Goal: Transaction & Acquisition: Book appointment/travel/reservation

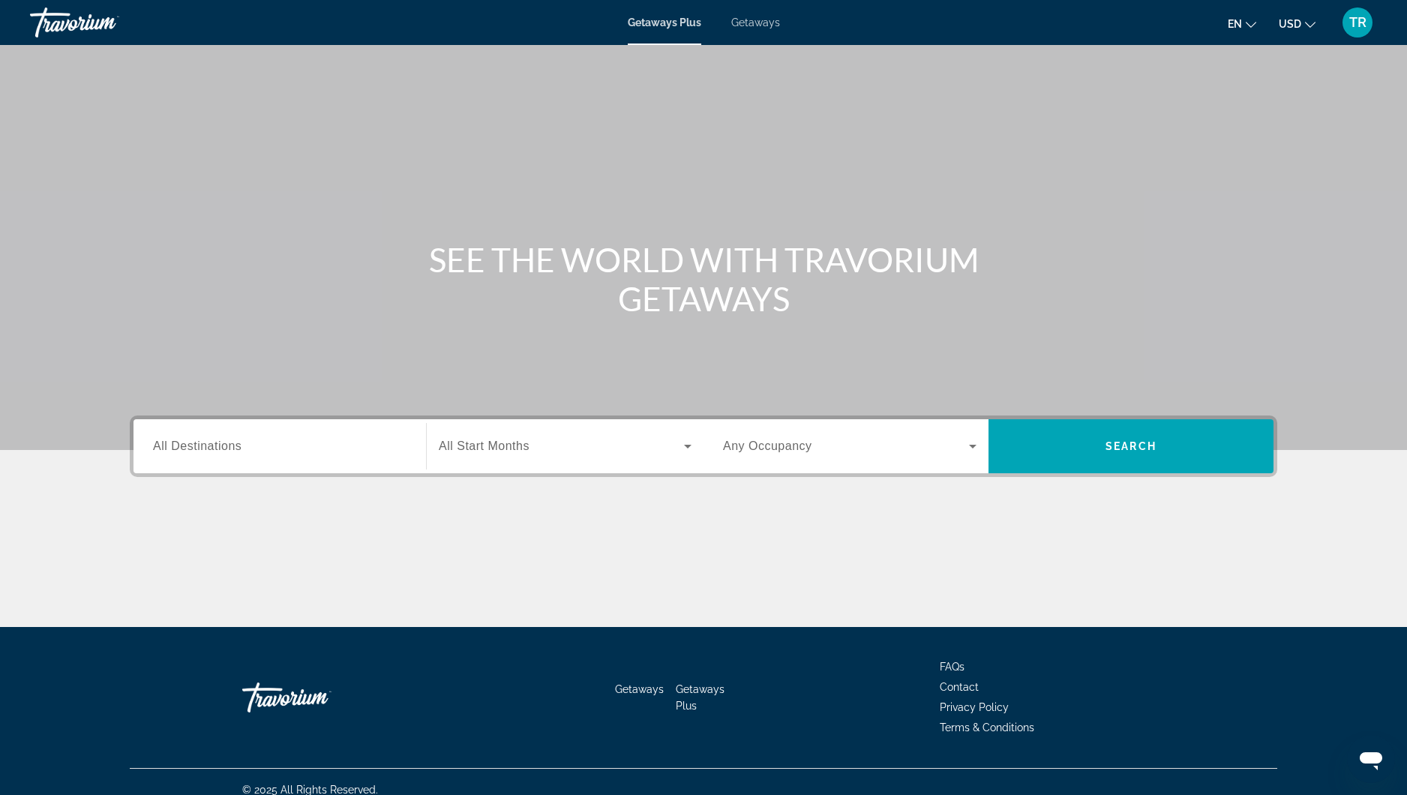
click at [769, 27] on span "Getaways" at bounding box center [755, 22] width 49 height 12
click at [340, 448] on input "Destination All Destinations" at bounding box center [279, 447] width 253 height 18
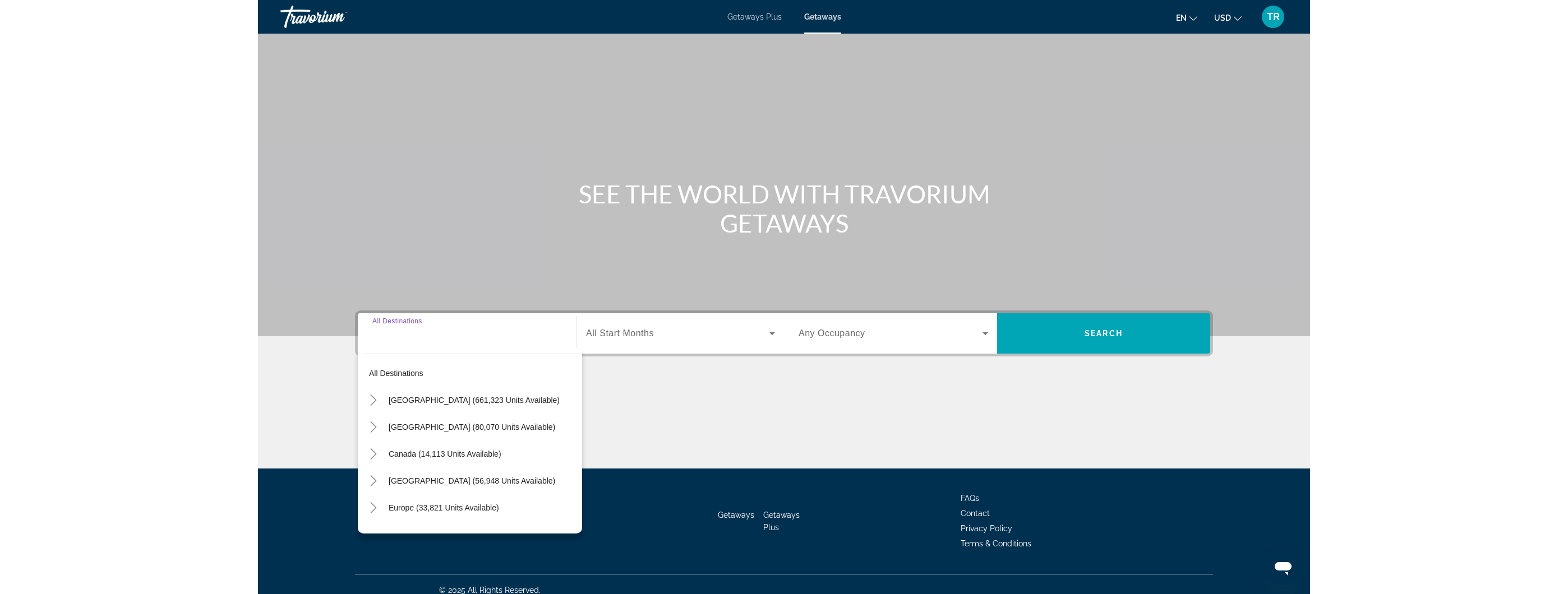
scroll to position [12, 0]
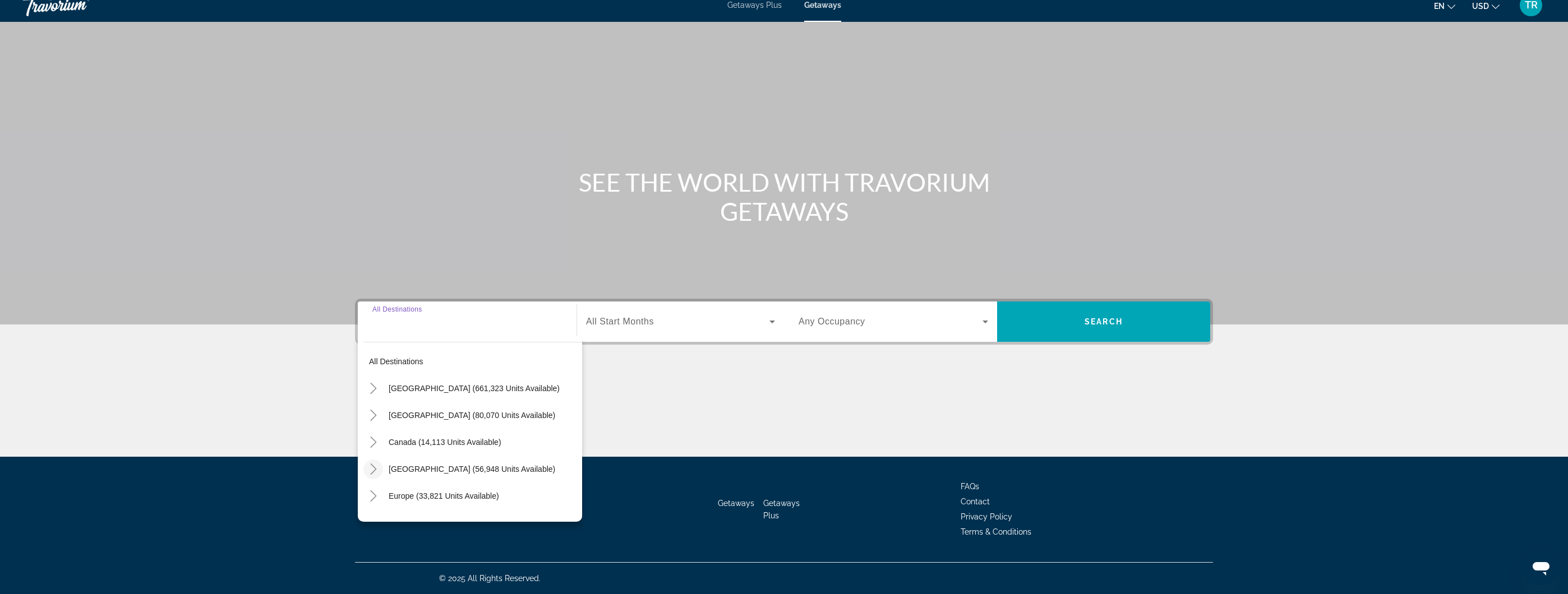
click at [373, 465] on icon "Toggle Caribbean & Atlantic Islands (56,948 units available)" at bounding box center [373, 468] width 11 height 11
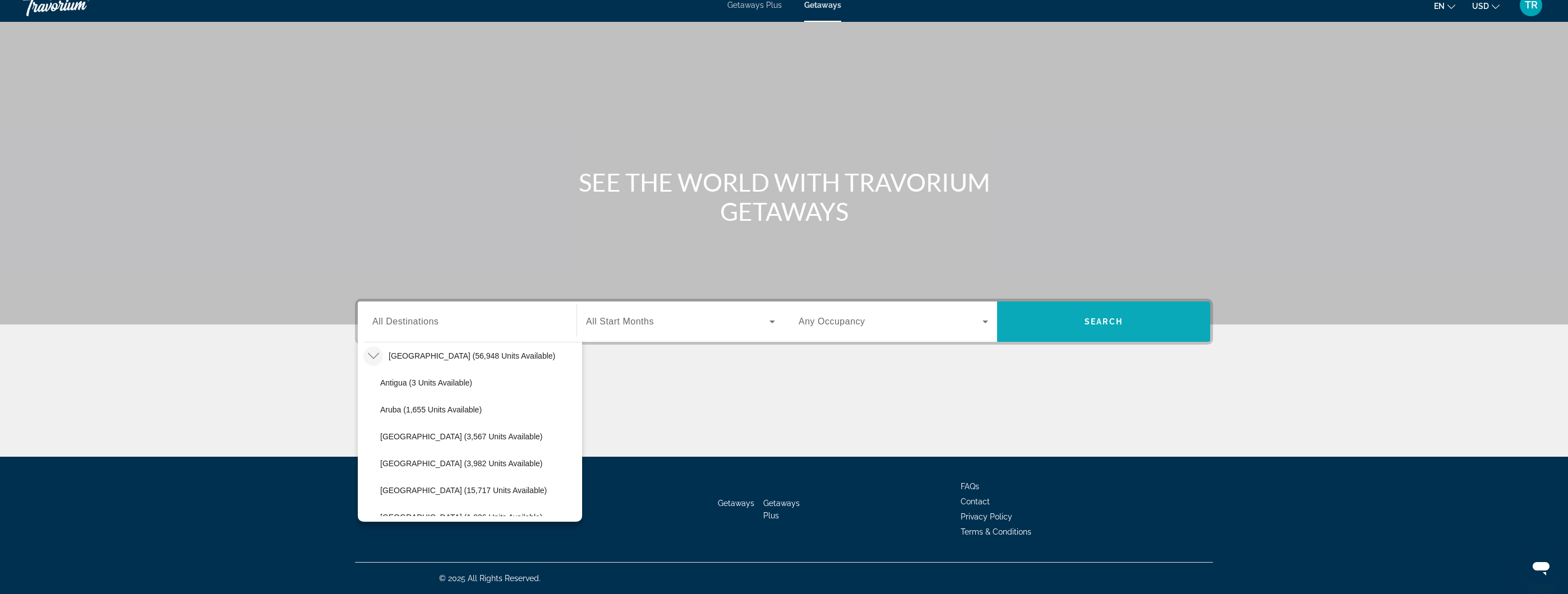
click at [593, 327] on span "Search widget" at bounding box center [1103, 321] width 213 height 27
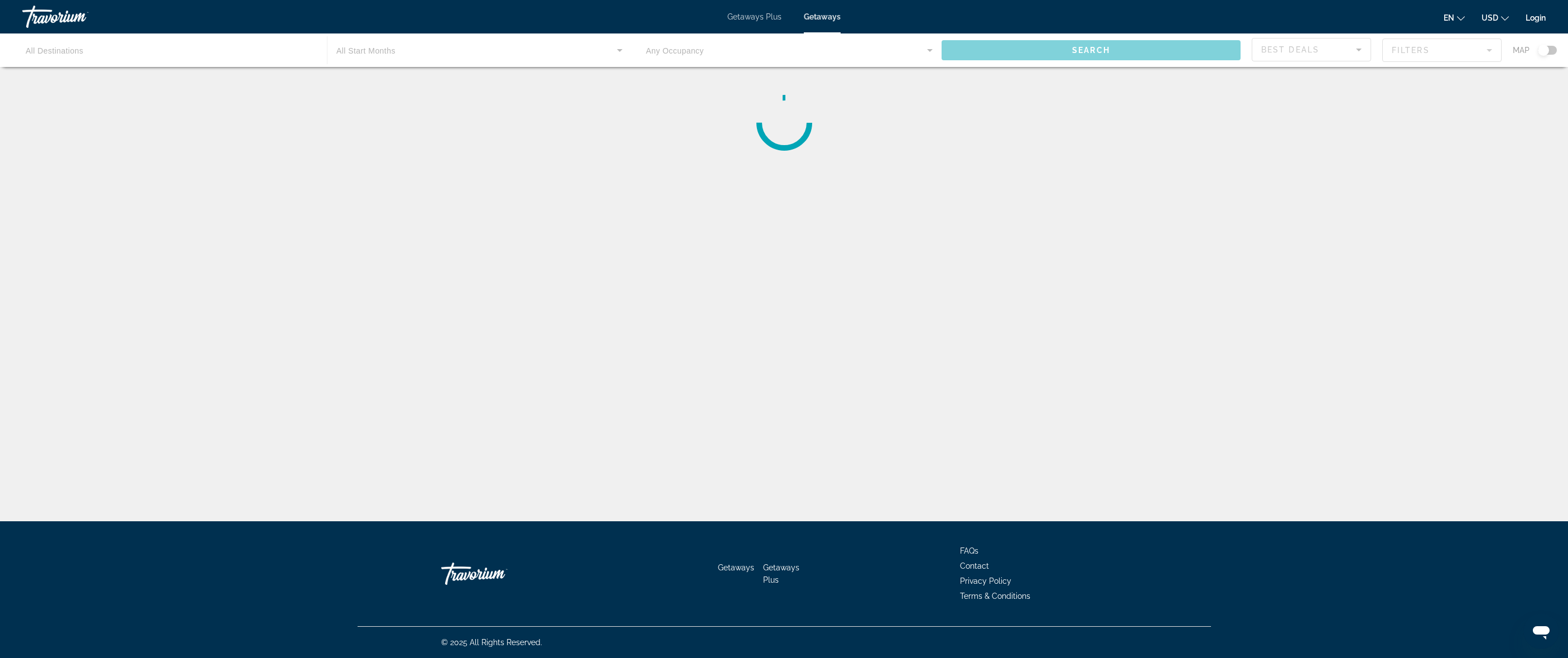
click at [590, 17] on span "Getaways Plus" at bounding box center [754, 16] width 54 height 9
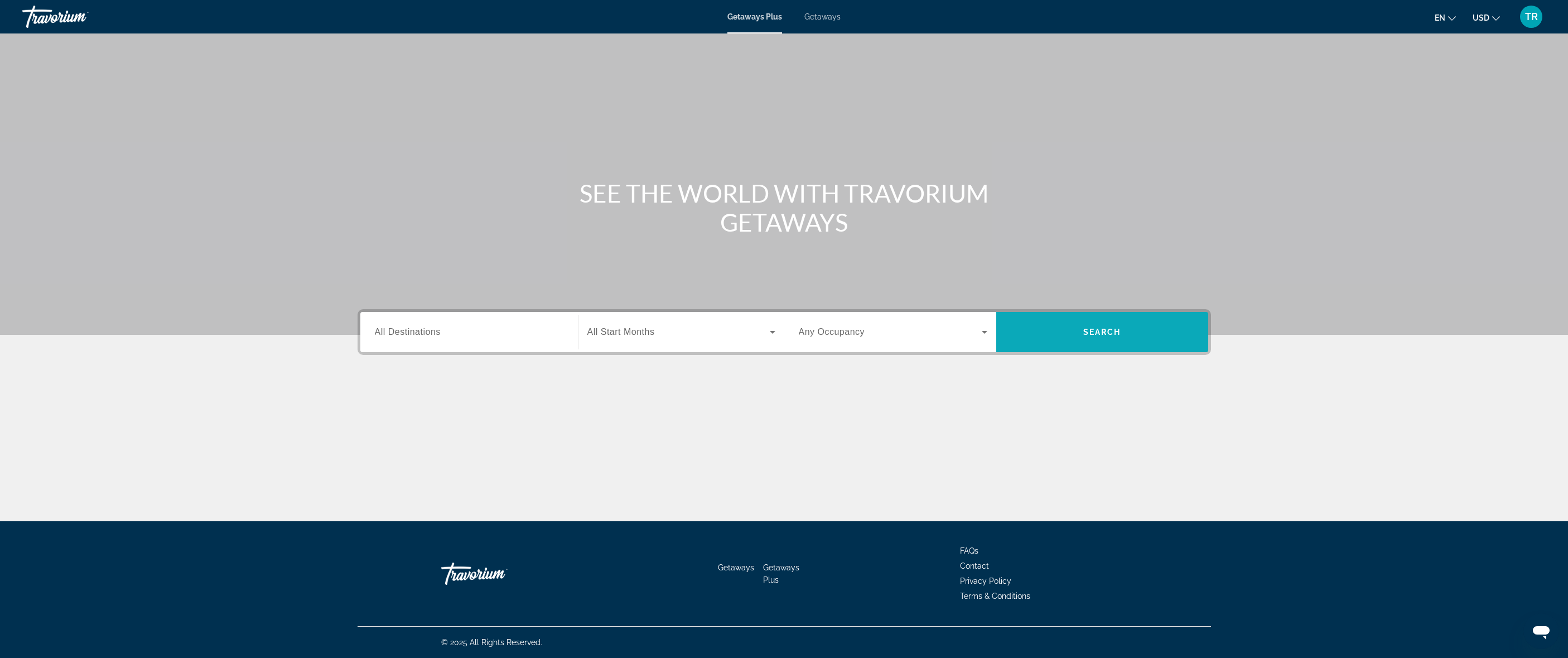
click at [1114, 335] on span "Search" at bounding box center [1102, 332] width 38 height 9
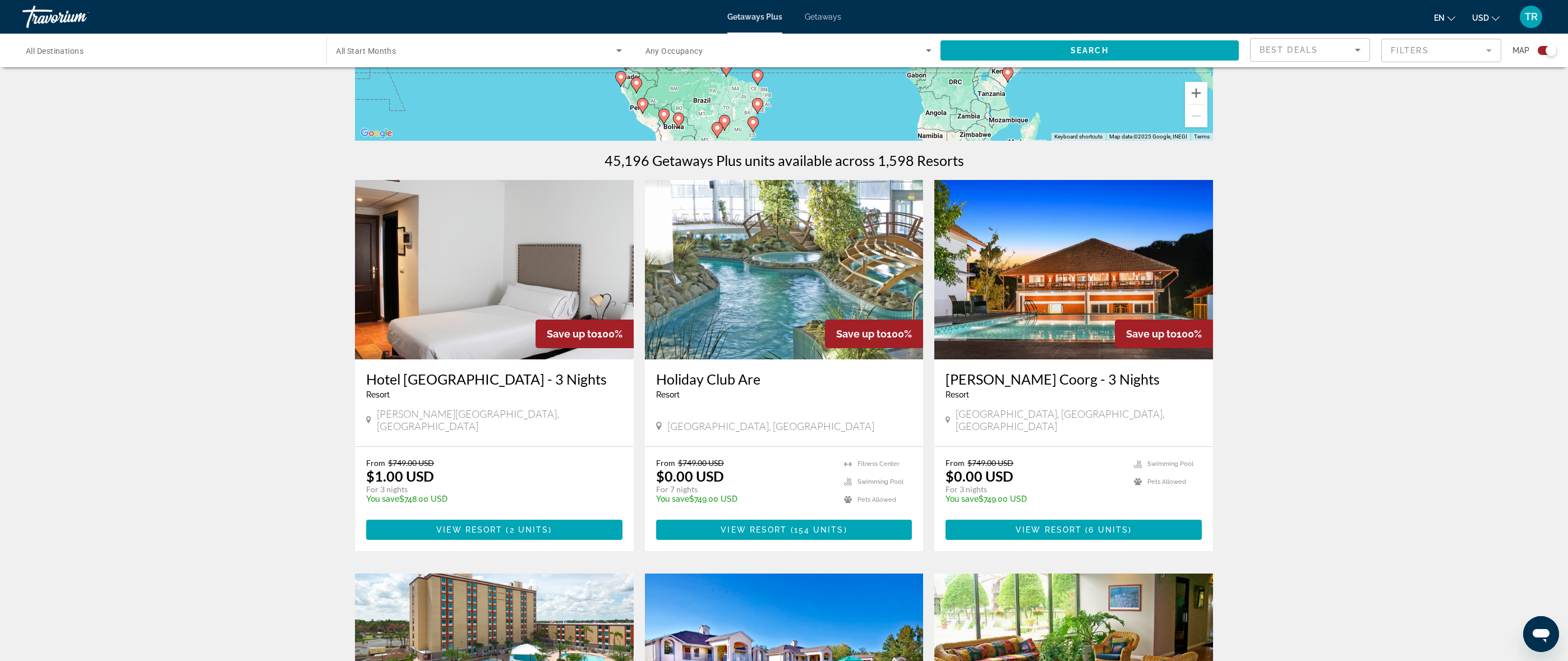
scroll to position [277, 0]
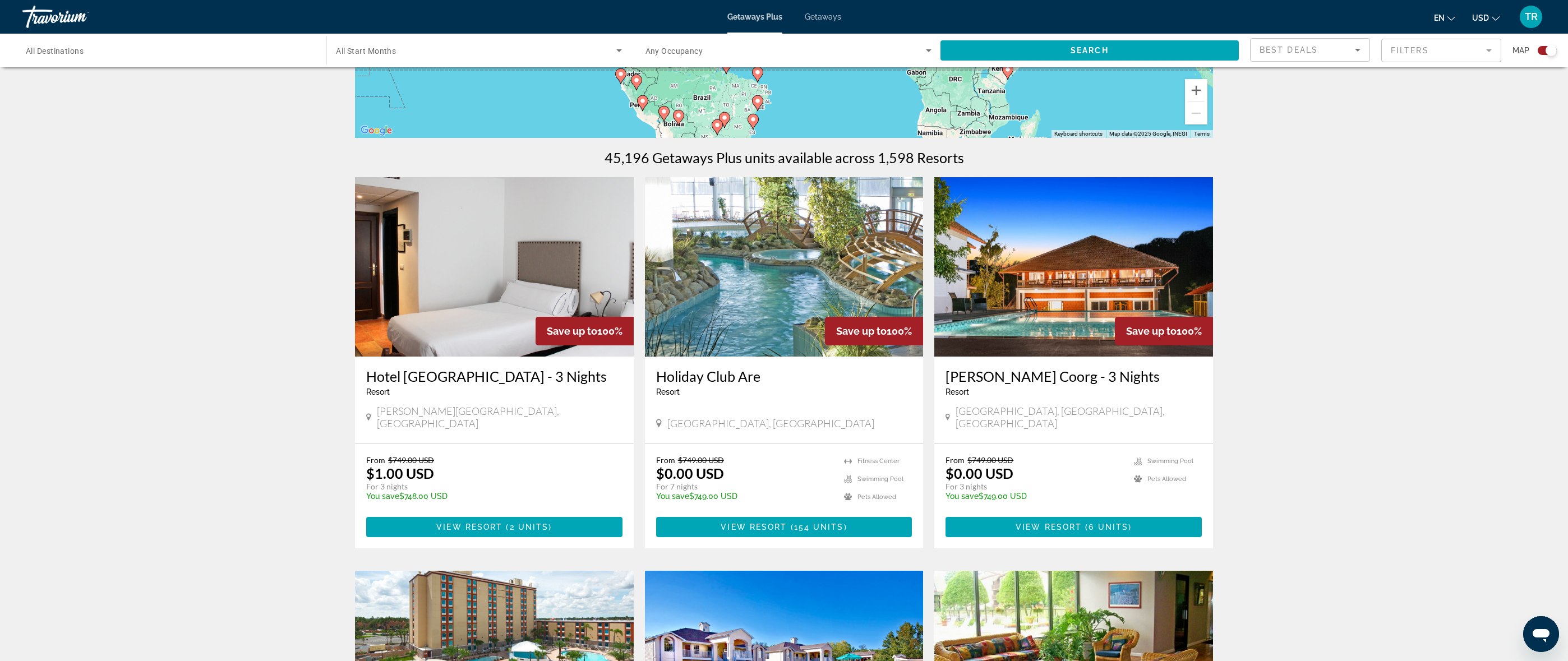
click at [739, 296] on img "Main content" at bounding box center [784, 267] width 279 height 179
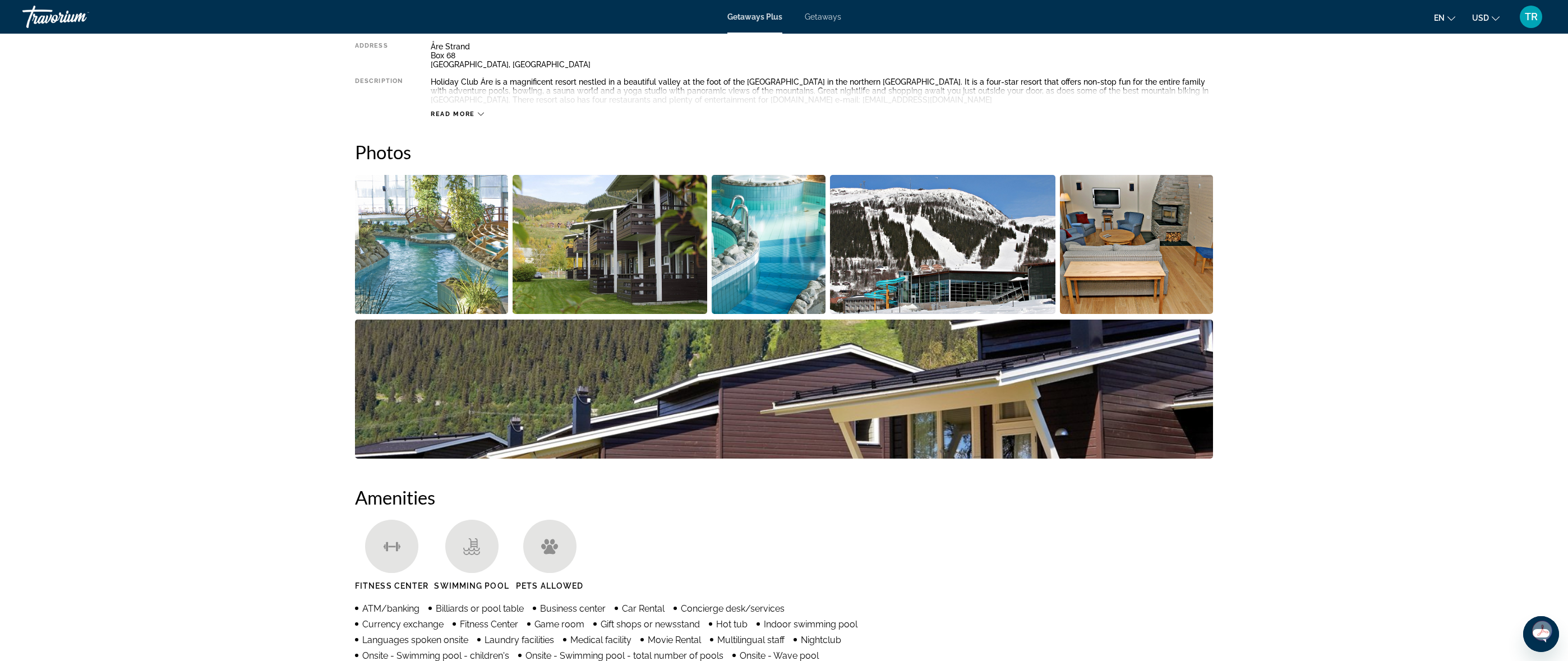
scroll to position [324, 0]
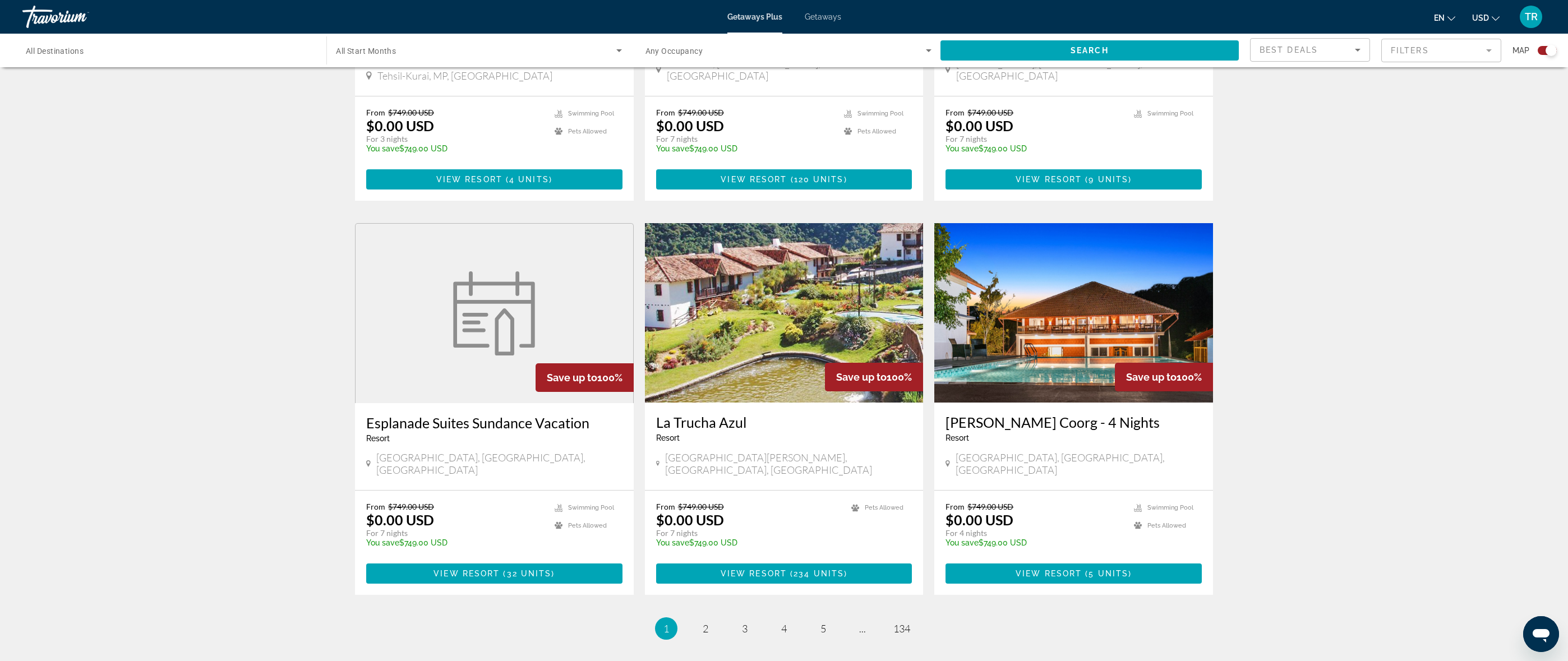
scroll to position [1518, 0]
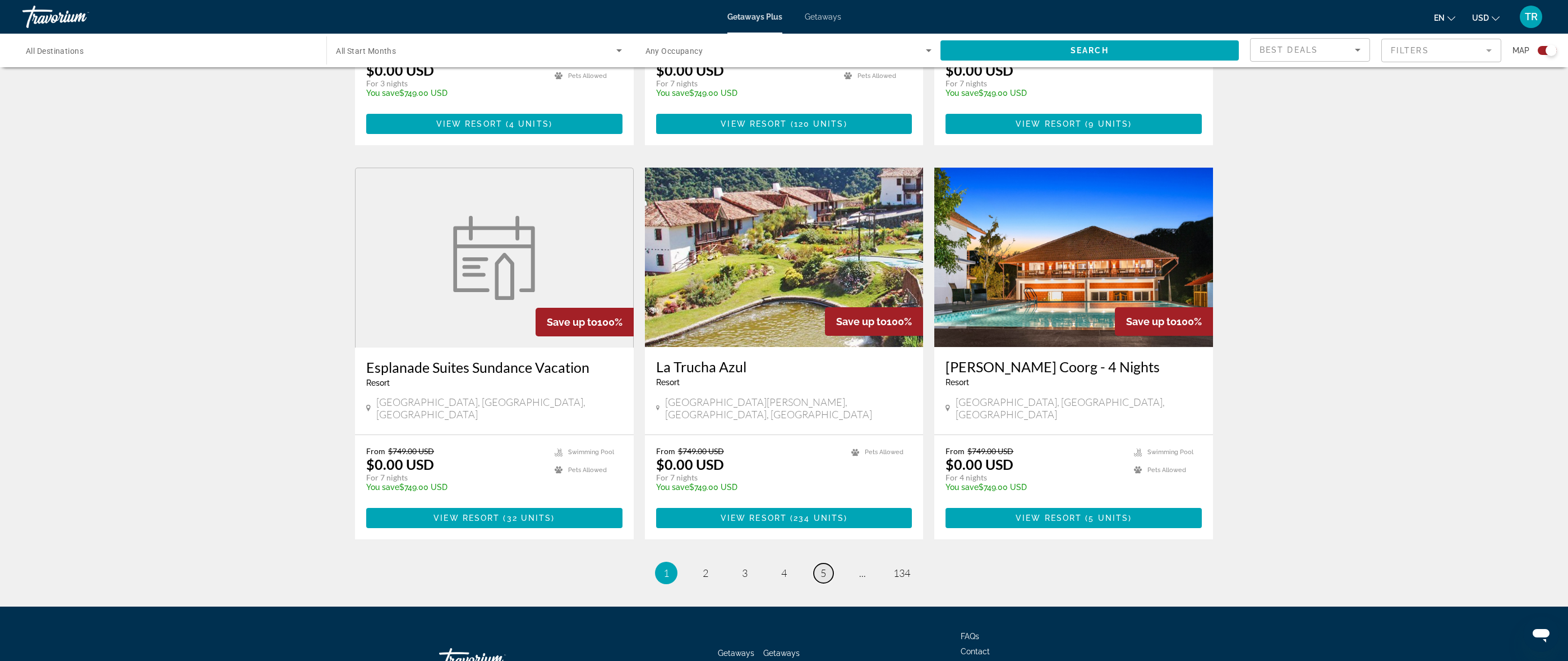
click at [828, 564] on link "page 5" at bounding box center [823, 574] width 19 height 19
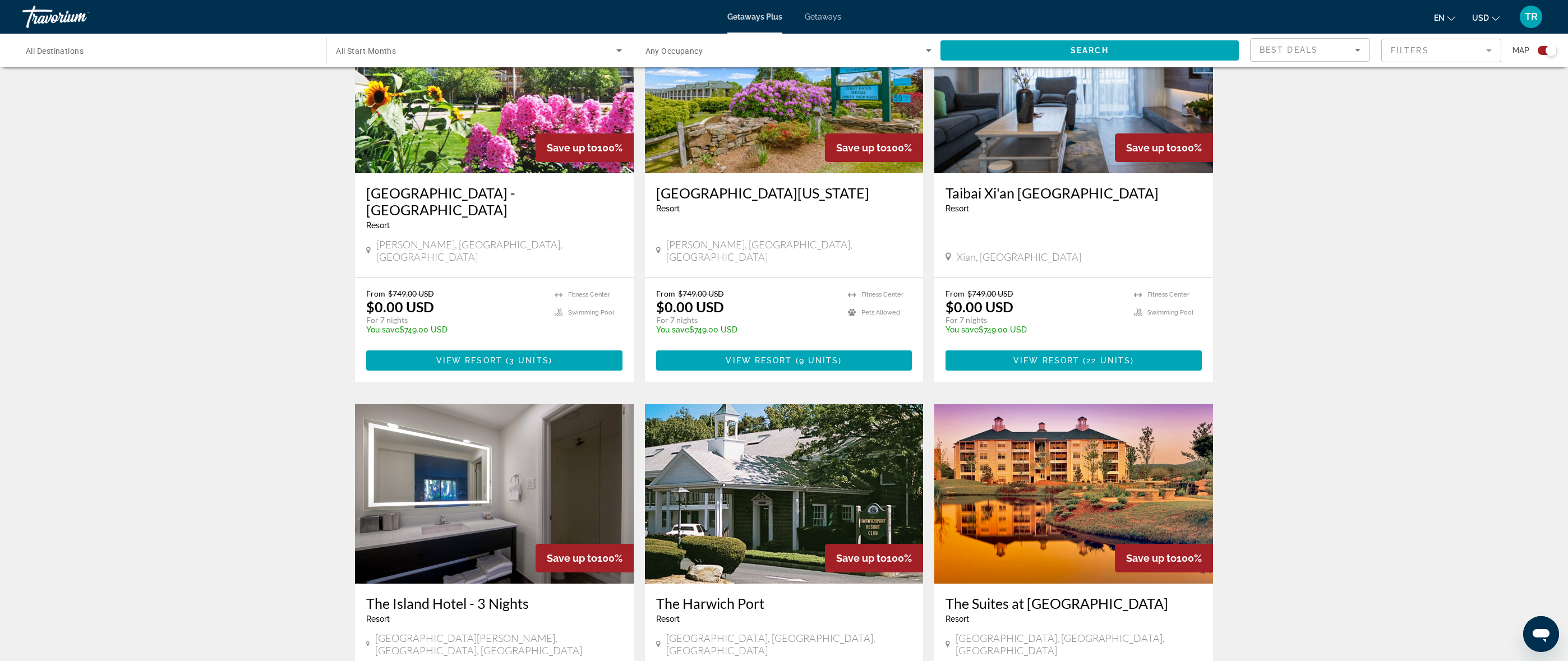
scroll to position [678, 0]
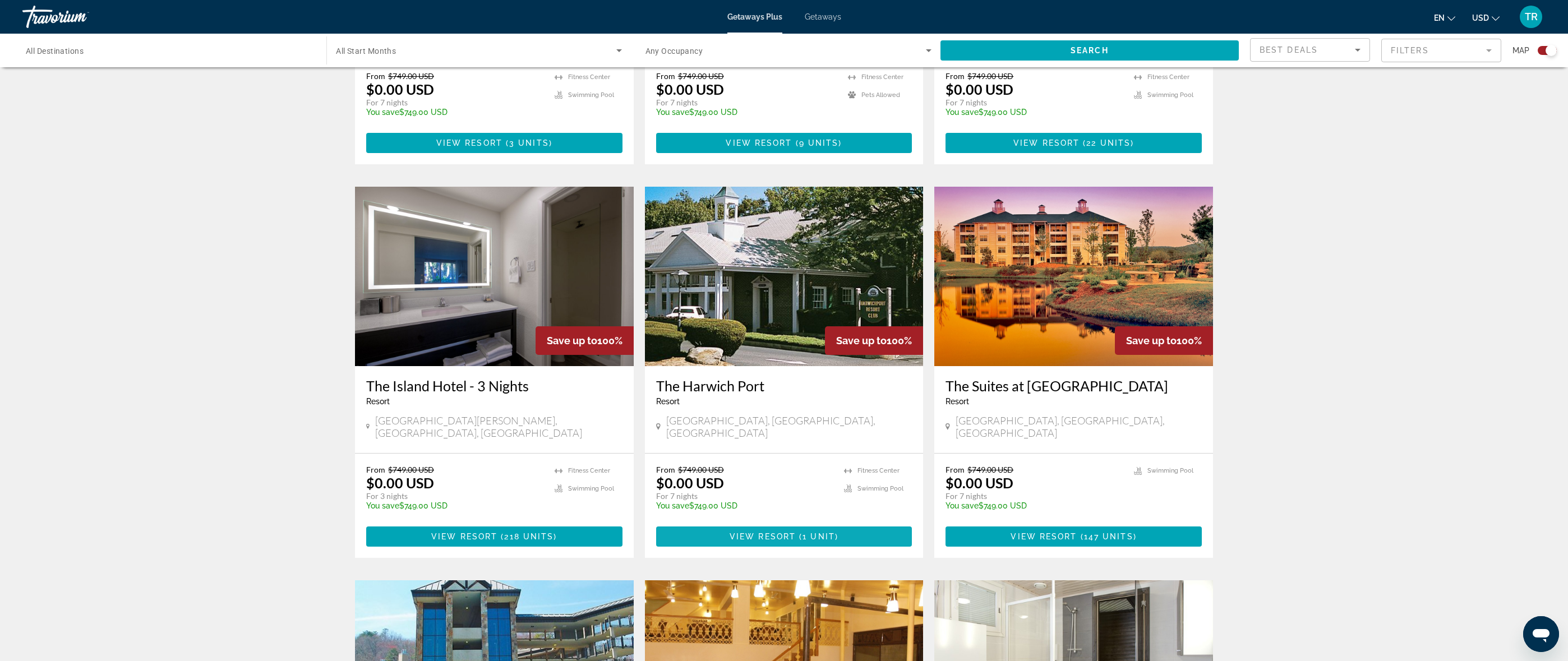
click at [770, 523] on span "Main content" at bounding box center [784, 537] width 256 height 27
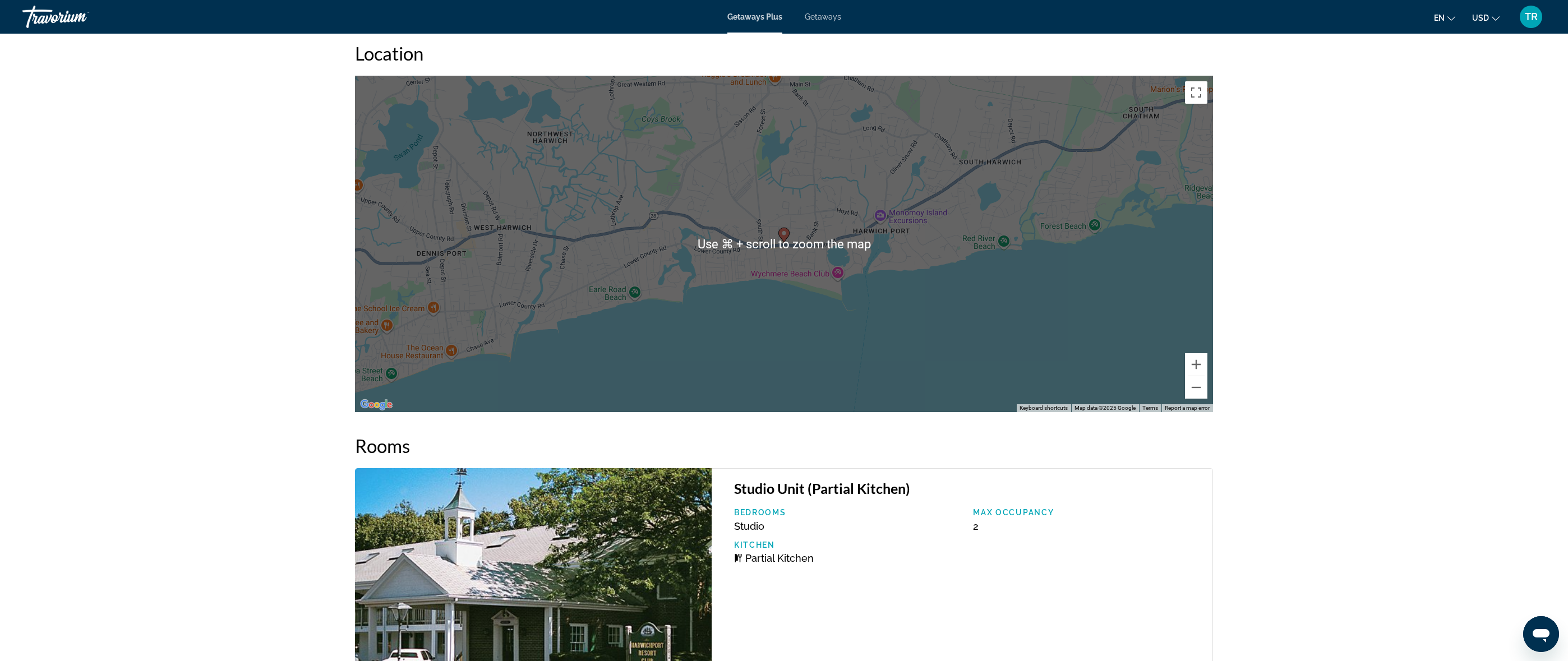
scroll to position [1678, 0]
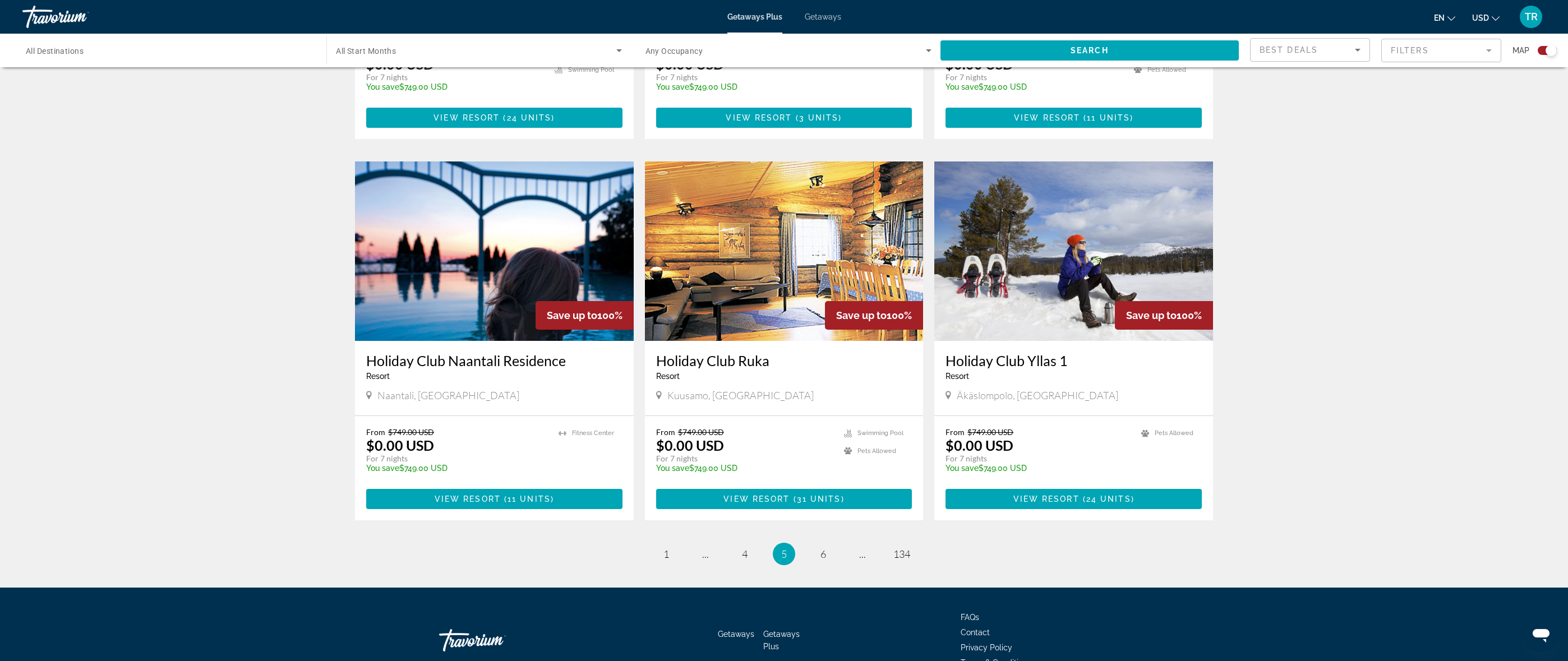
scroll to position [1501, 0]
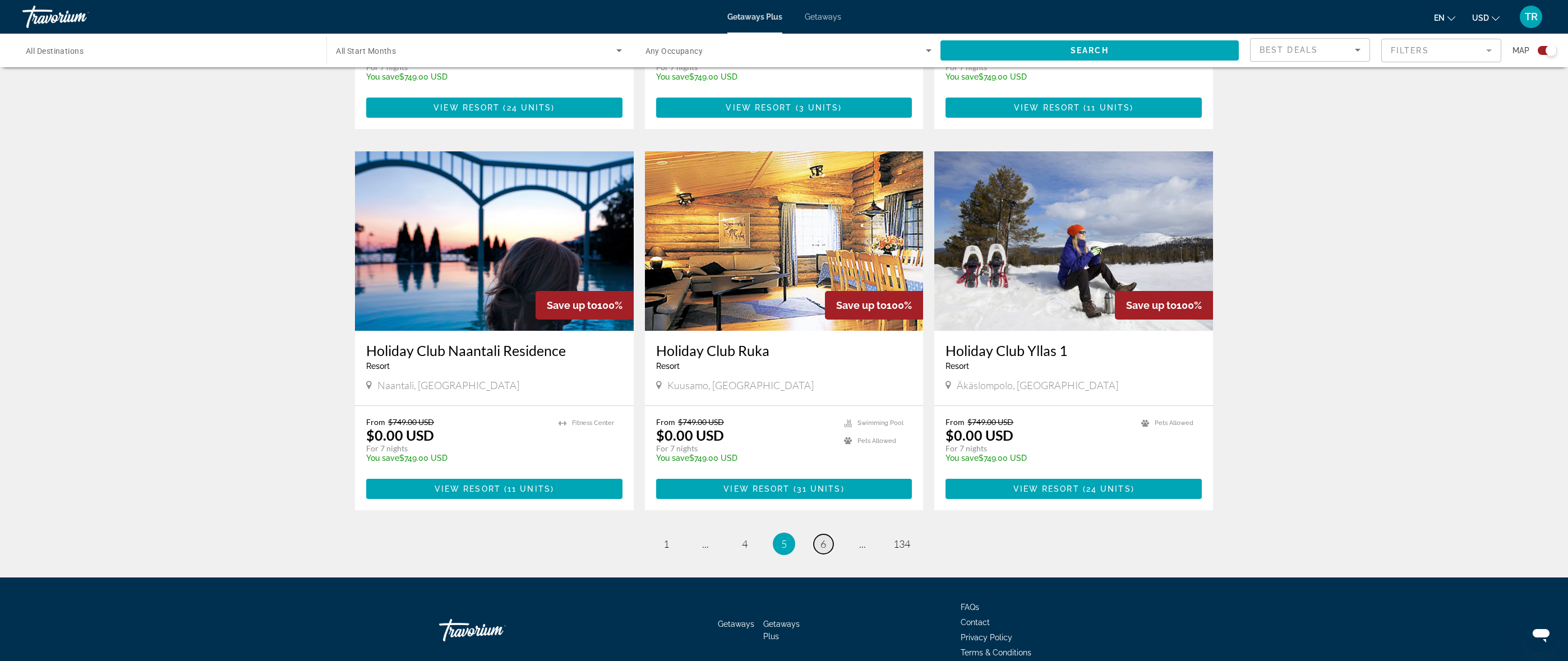
click at [824, 538] on span "6" at bounding box center [823, 544] width 5 height 12
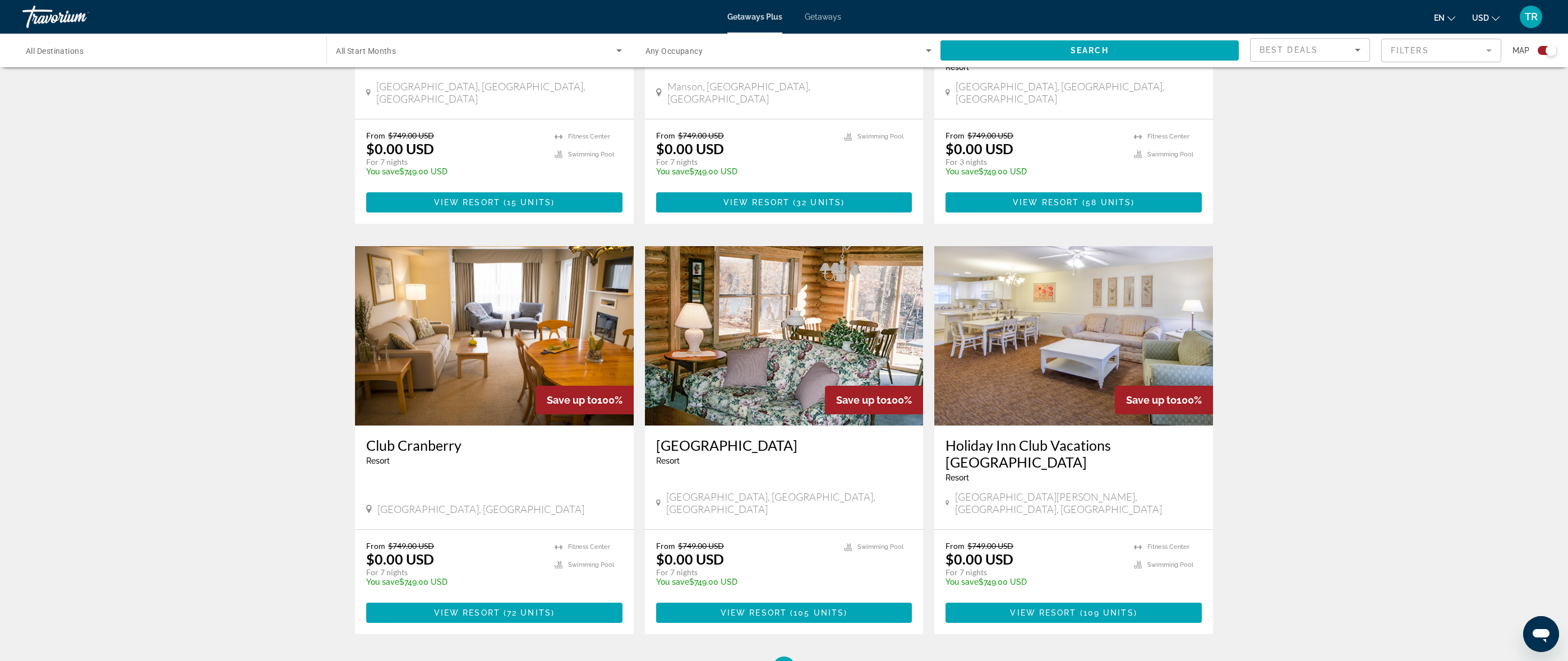
scroll to position [1534, 0]
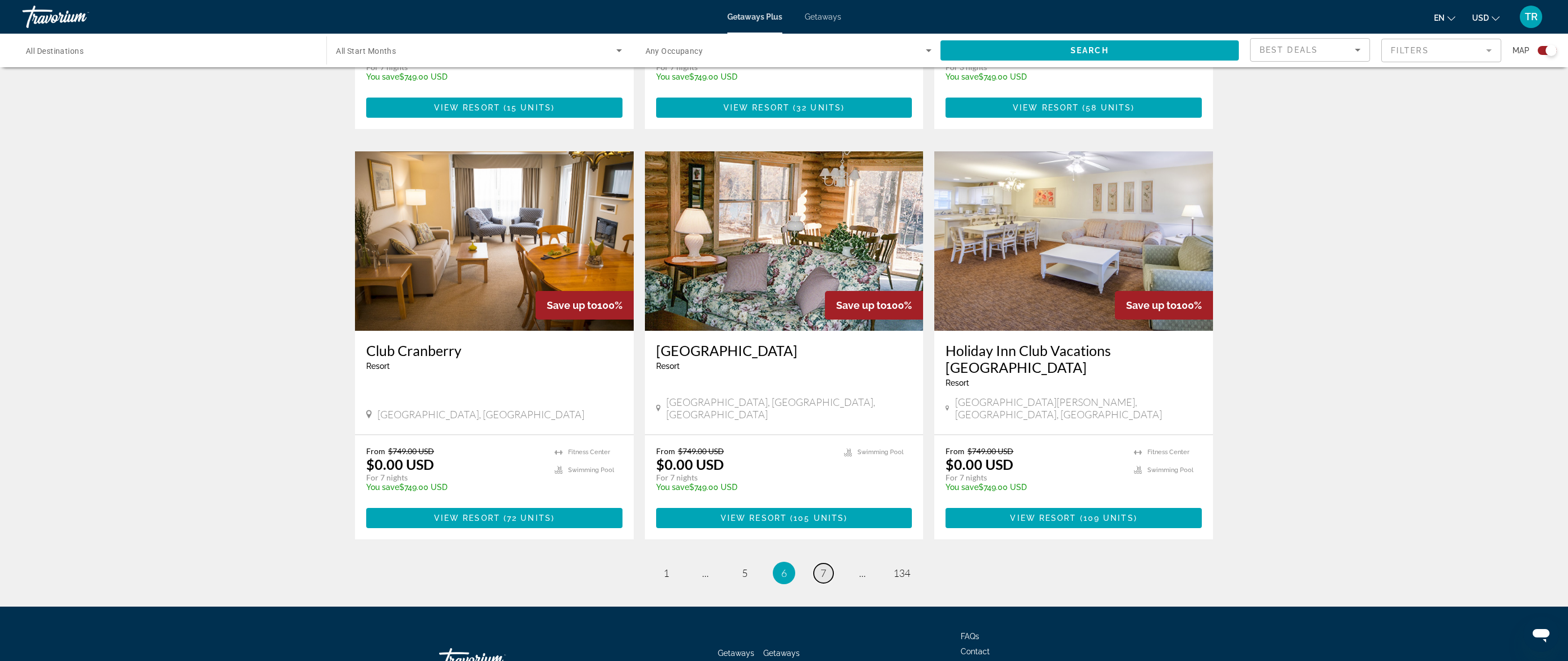
click at [825, 567] on span "7" at bounding box center [823, 573] width 5 height 12
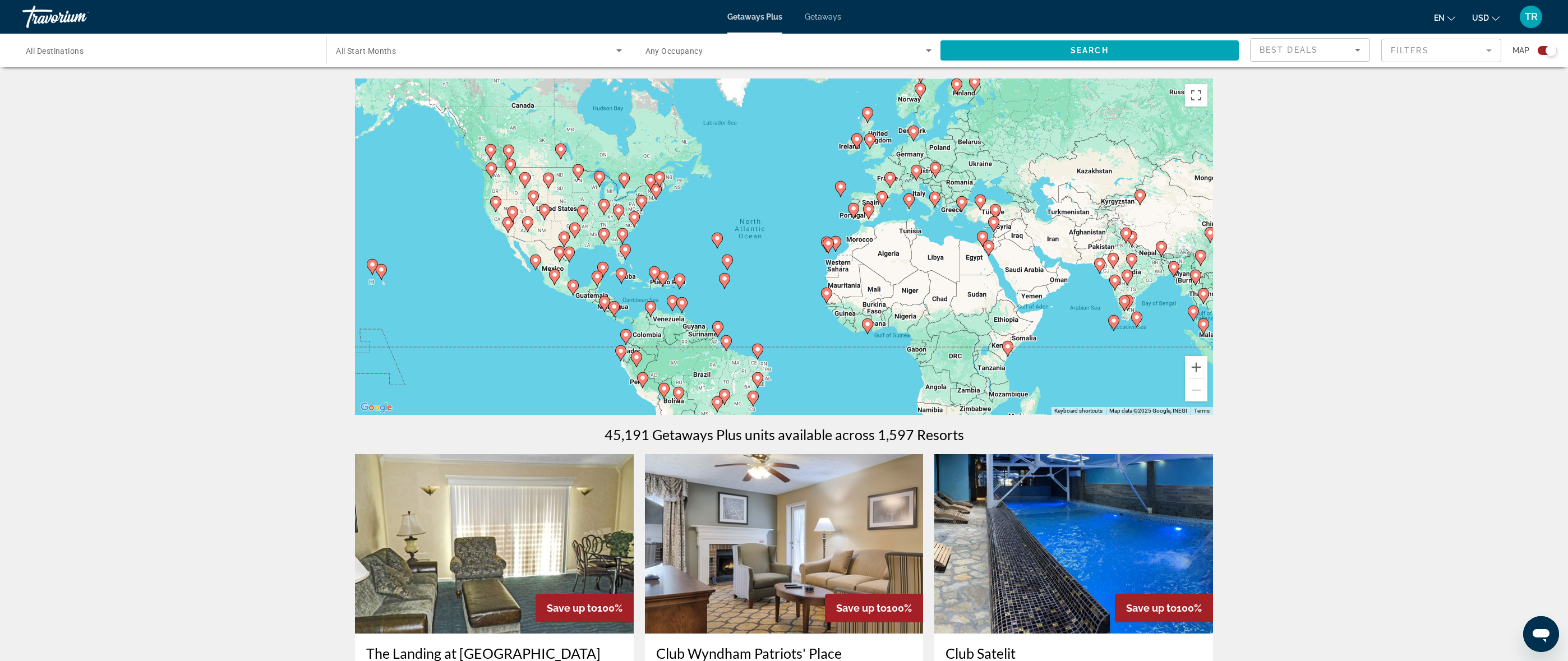
click at [380, 270] on image "Main content" at bounding box center [381, 269] width 7 height 7
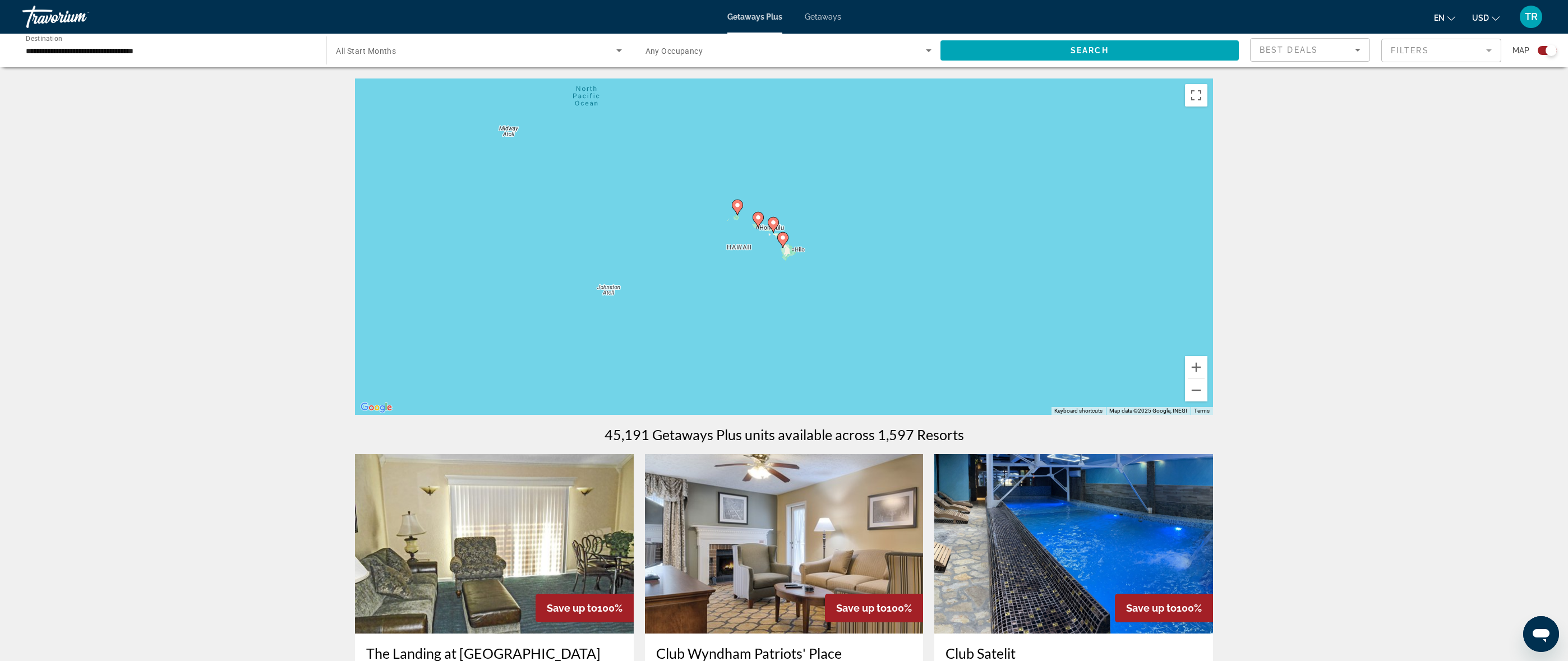
click at [786, 239] on icon "Main content" at bounding box center [782, 239] width 10 height 14
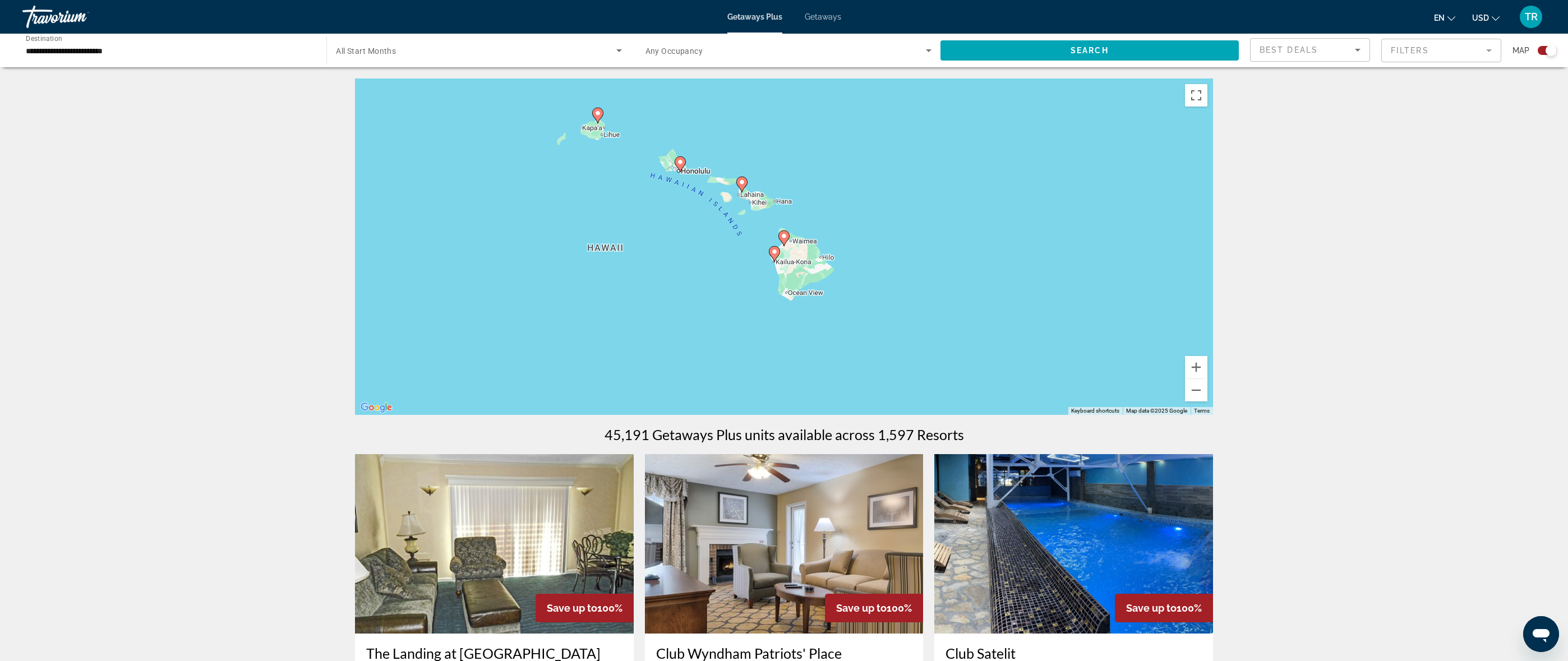
click at [783, 233] on image "Main content" at bounding box center [784, 236] width 7 height 7
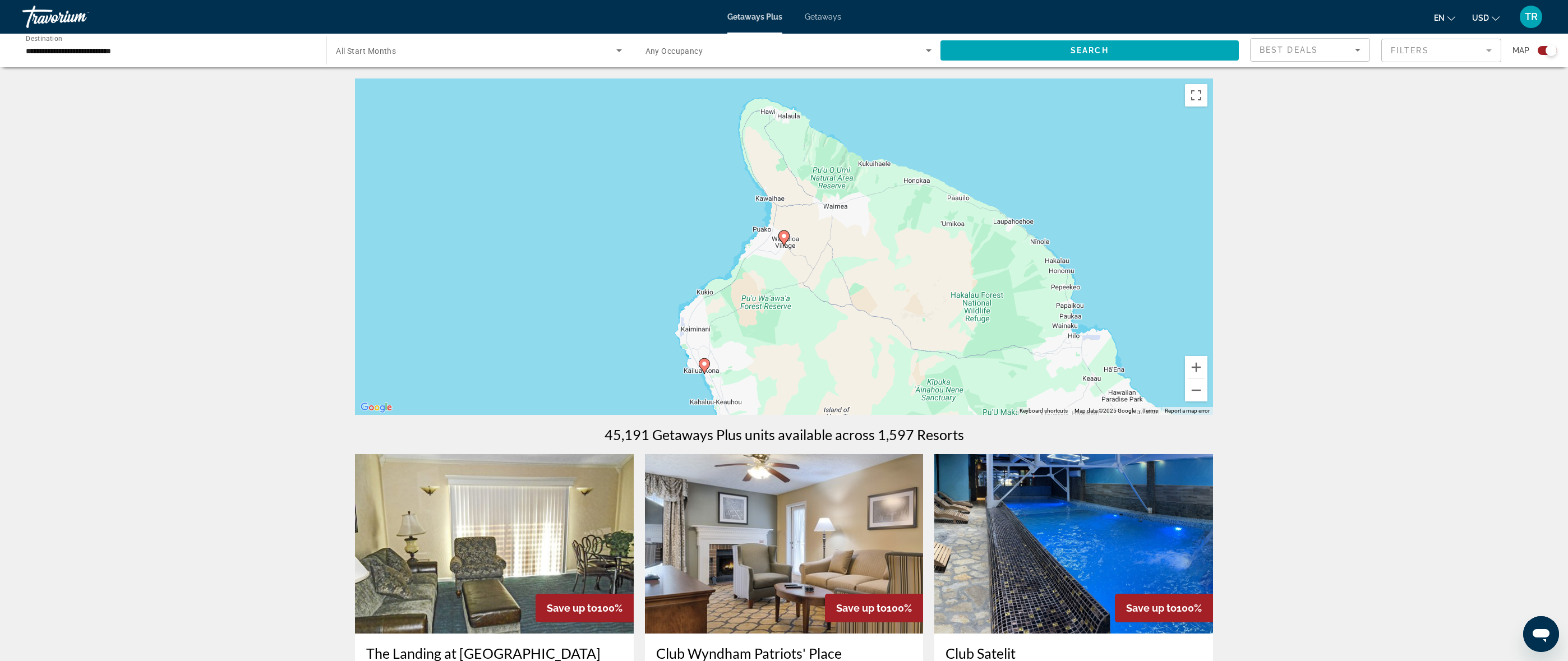
click at [784, 236] on image "Main content" at bounding box center [784, 236] width 7 height 7
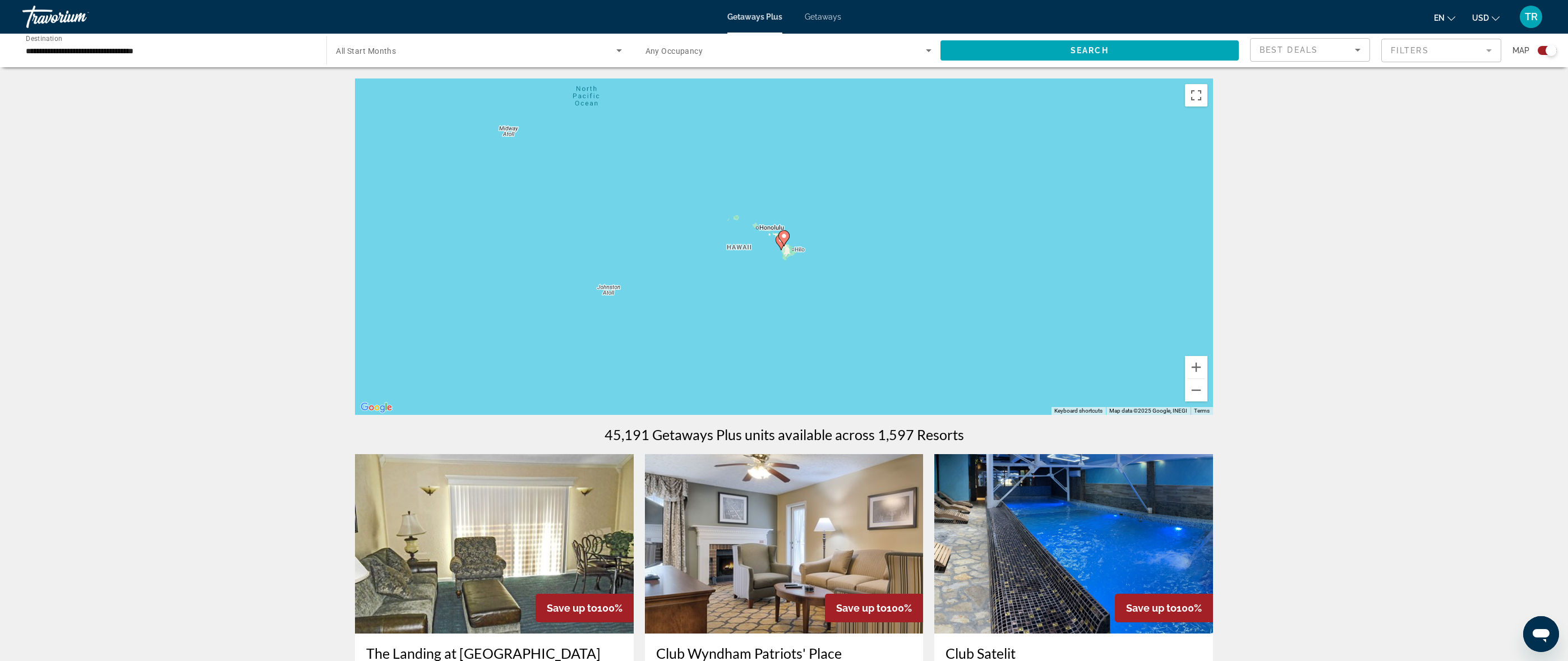
click at [782, 236] on image "Main content" at bounding box center [784, 236] width 7 height 7
type input "**********"
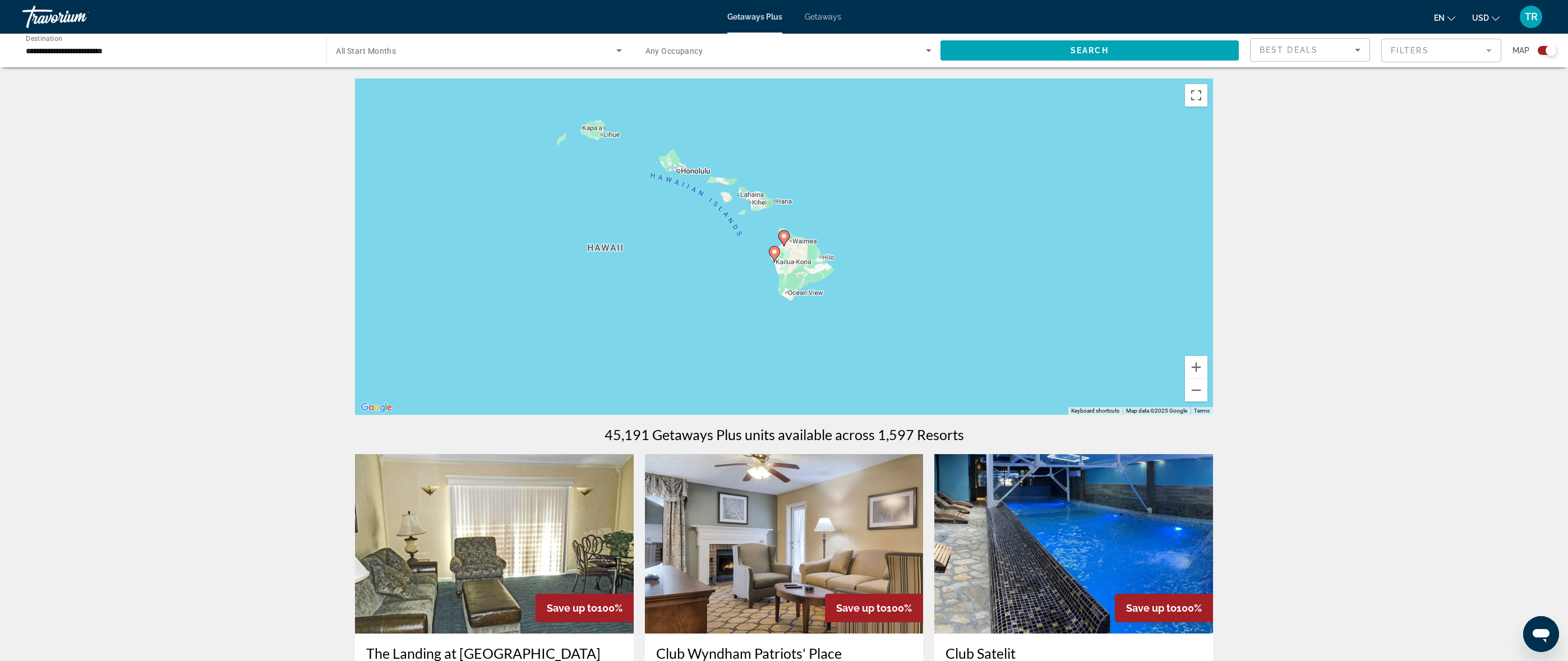
click at [781, 236] on image "Main content" at bounding box center [784, 236] width 7 height 7
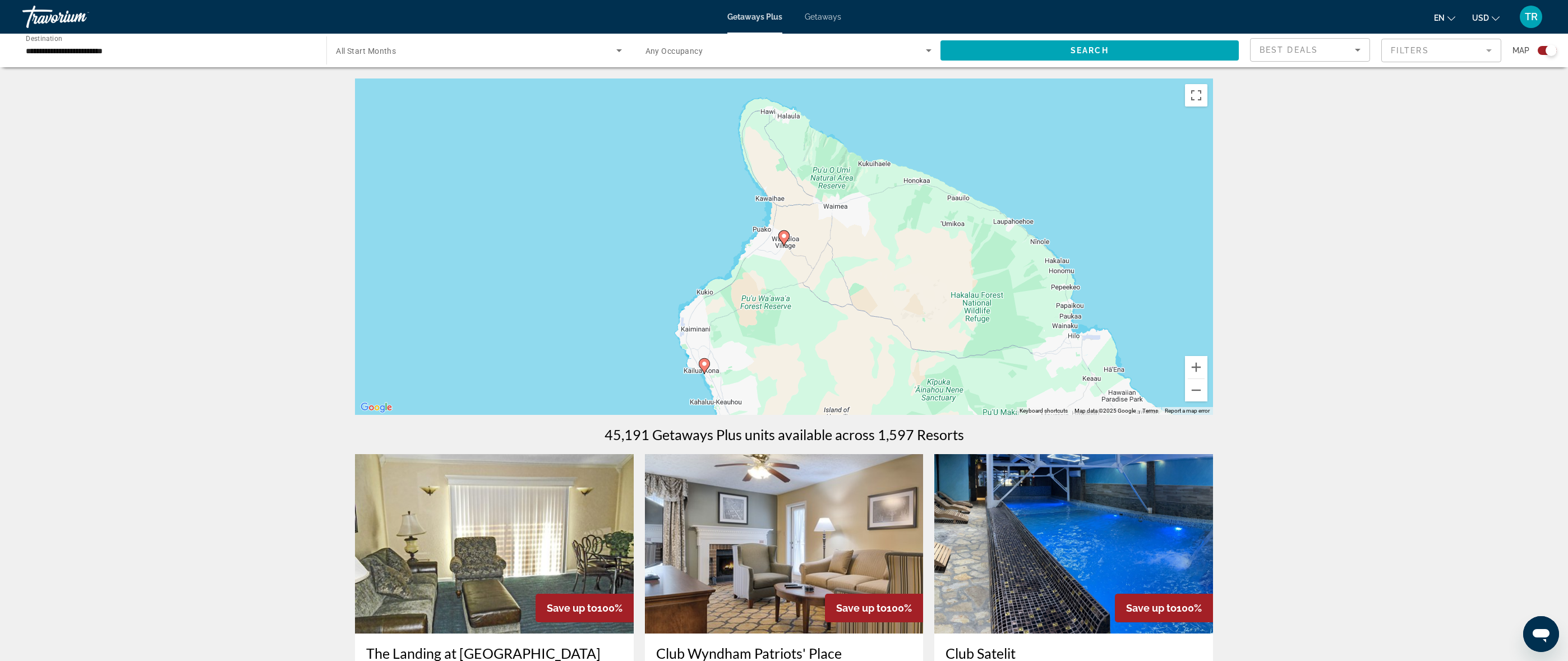
click at [784, 234] on image "Main content" at bounding box center [784, 236] width 7 height 7
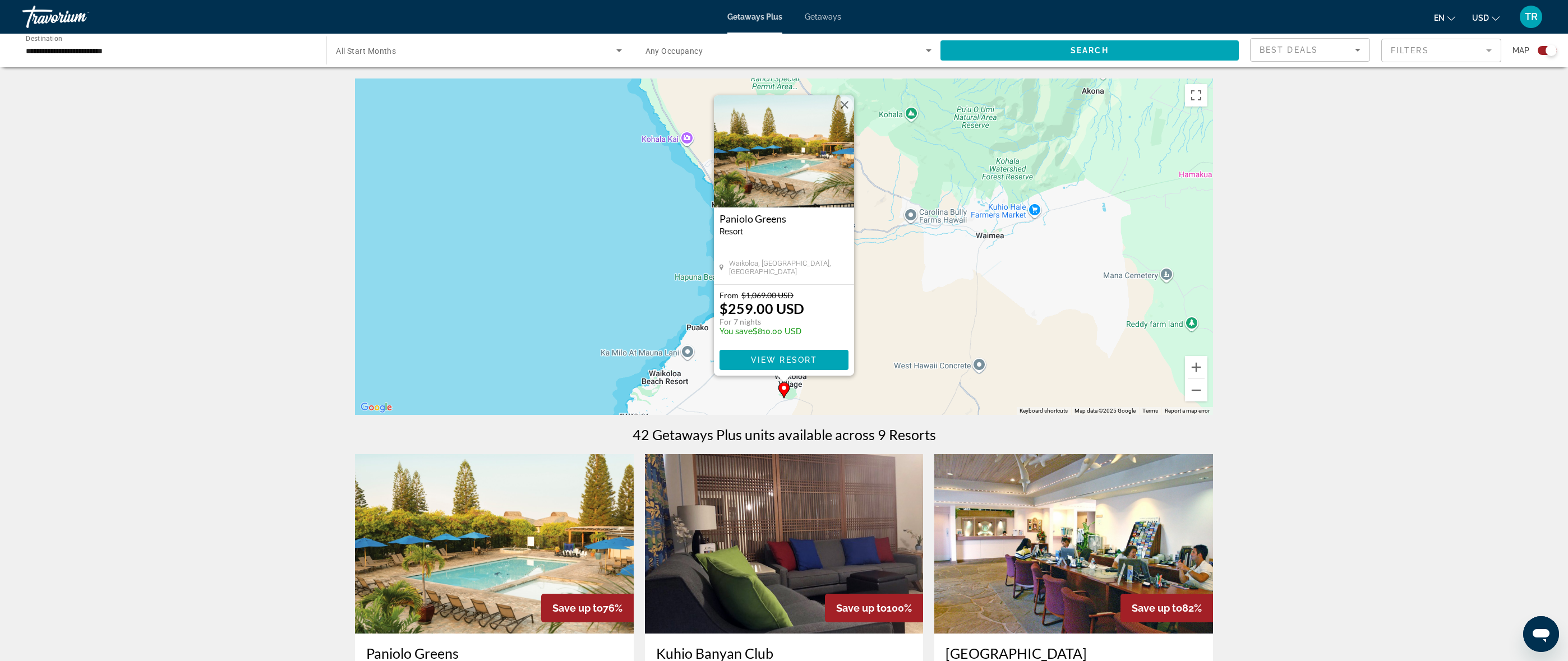
click at [844, 105] on button "Close" at bounding box center [844, 105] width 16 height 16
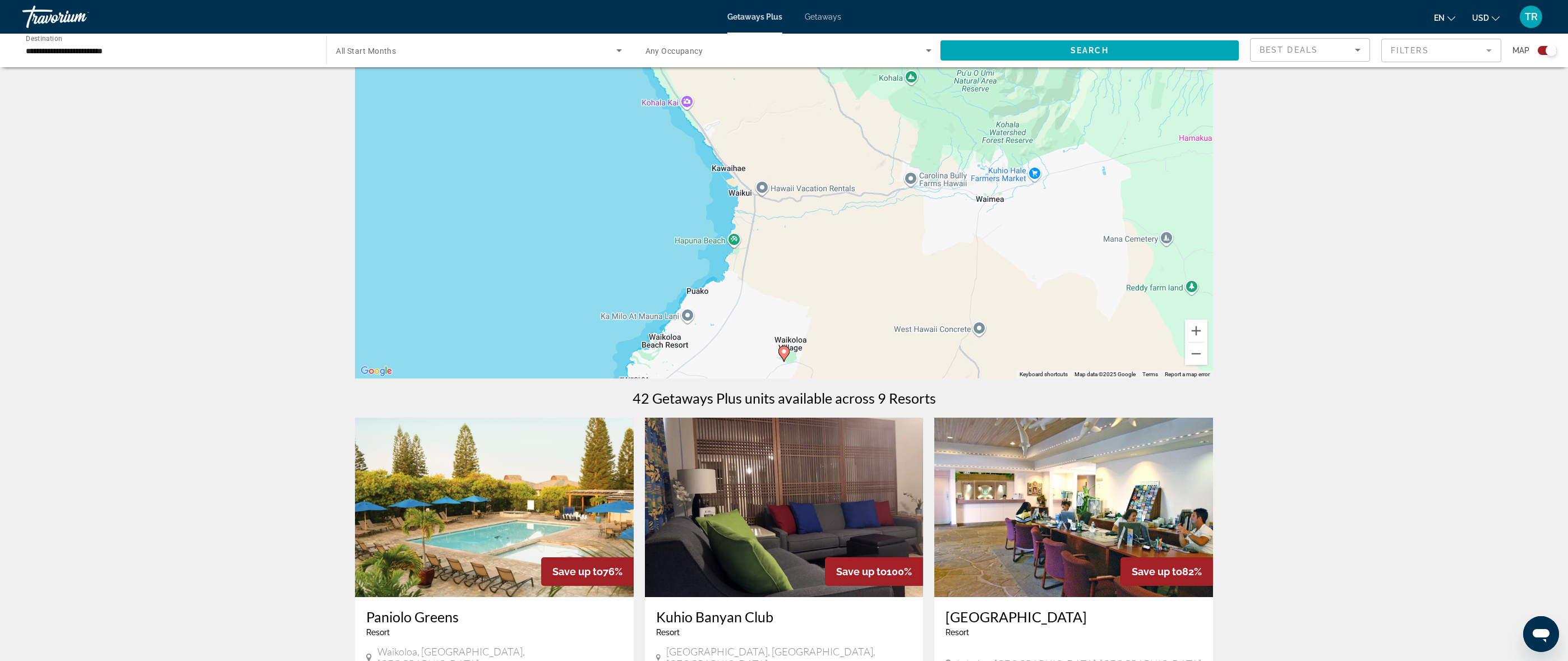
scroll to position [70, 0]
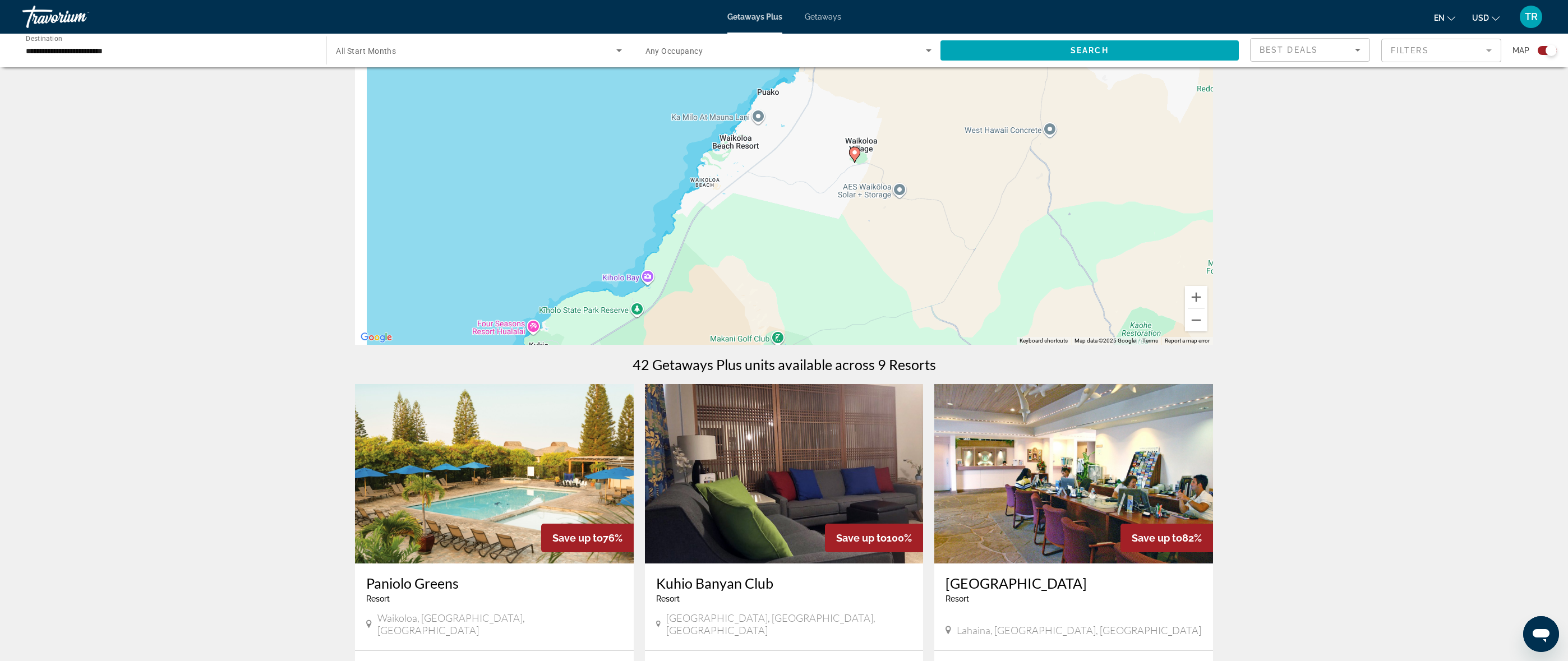
drag, startPoint x: 932, startPoint y: 276, endPoint x: 983, endPoint y: 155, distance: 131.3
click at [1003, 108] on div "To activate drag with keyboard, press Alt + Enter. Once in keyboard drag state,…" at bounding box center [784, 176] width 858 height 336
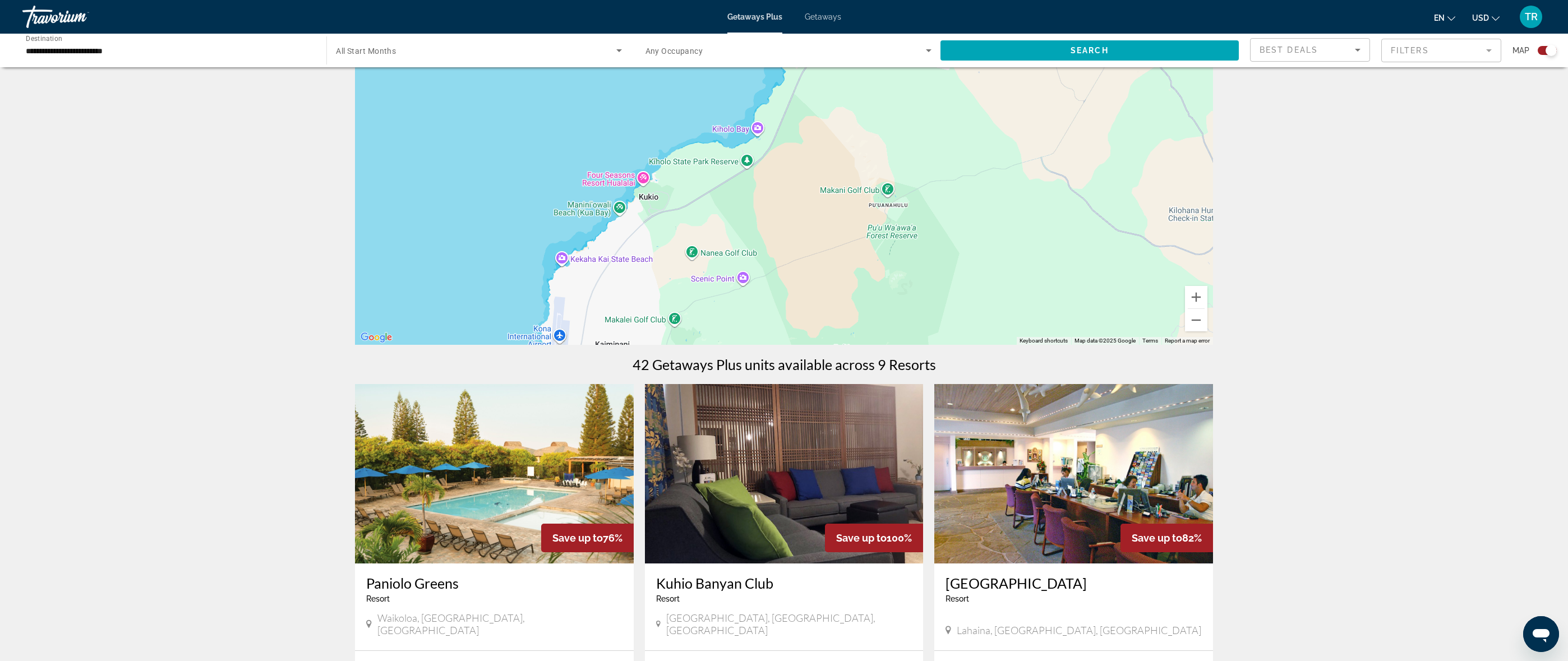
drag, startPoint x: 873, startPoint y: 256, endPoint x: 984, endPoint y: 133, distance: 165.7
click at [986, 104] on div "To activate drag with keyboard, press Alt + Enter. Once in keyboard drag state,…" at bounding box center [784, 176] width 858 height 336
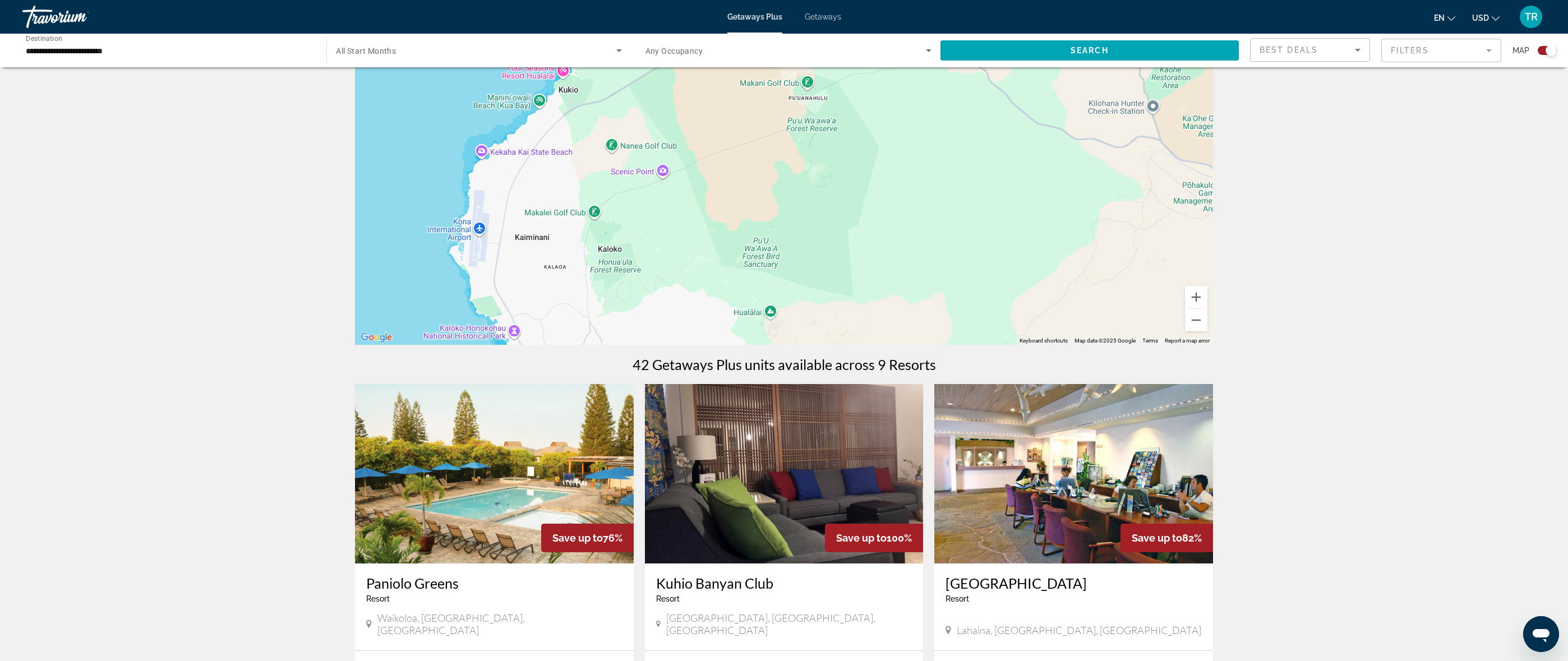
drag, startPoint x: 899, startPoint y: 265, endPoint x: 823, endPoint y: 150, distance: 137.8
click at [823, 150] on div "To activate drag with keyboard, press Alt + Enter. Once in keyboard drag state,…" at bounding box center [784, 176] width 858 height 336
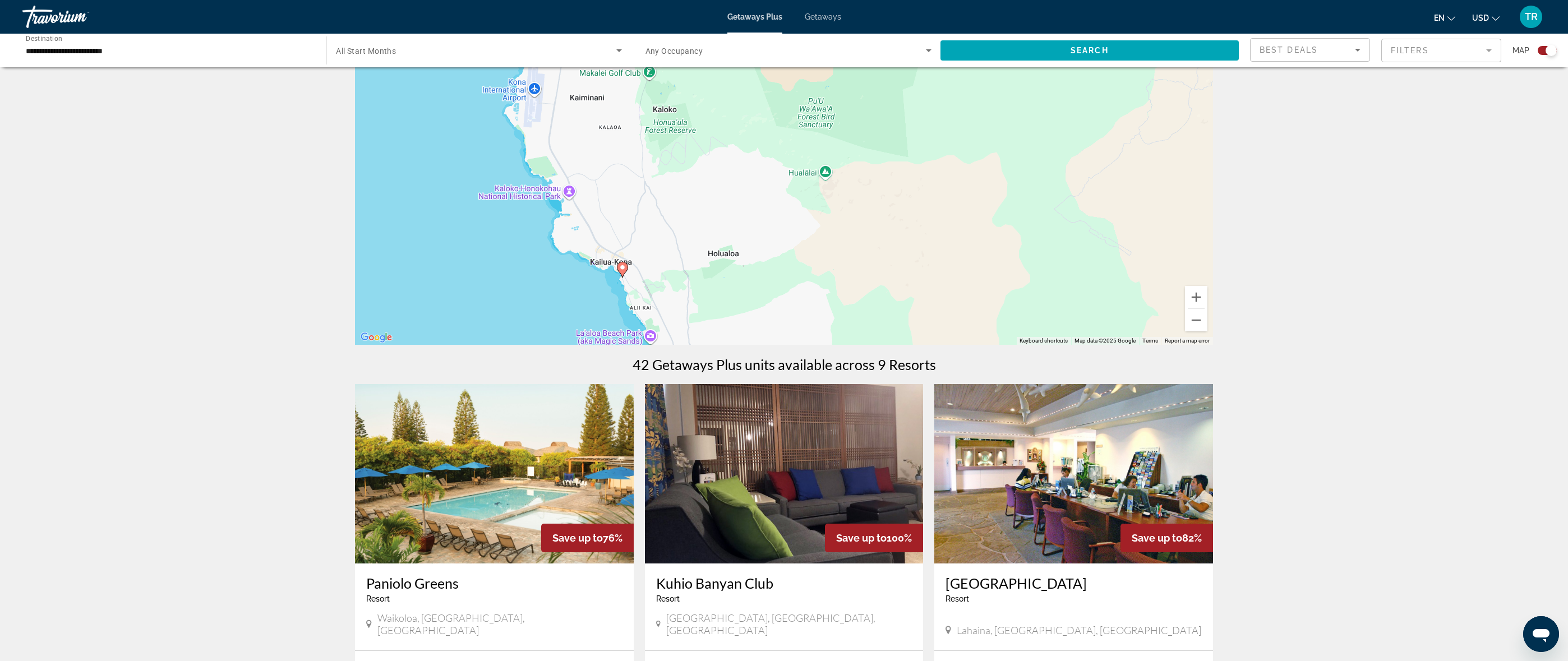
drag, startPoint x: 879, startPoint y: 259, endPoint x: 932, endPoint y: 159, distance: 113.2
click at [930, 151] on div "To activate drag with keyboard, press Alt + Enter. Once in keyboard drag state,…" at bounding box center [784, 176] width 858 height 336
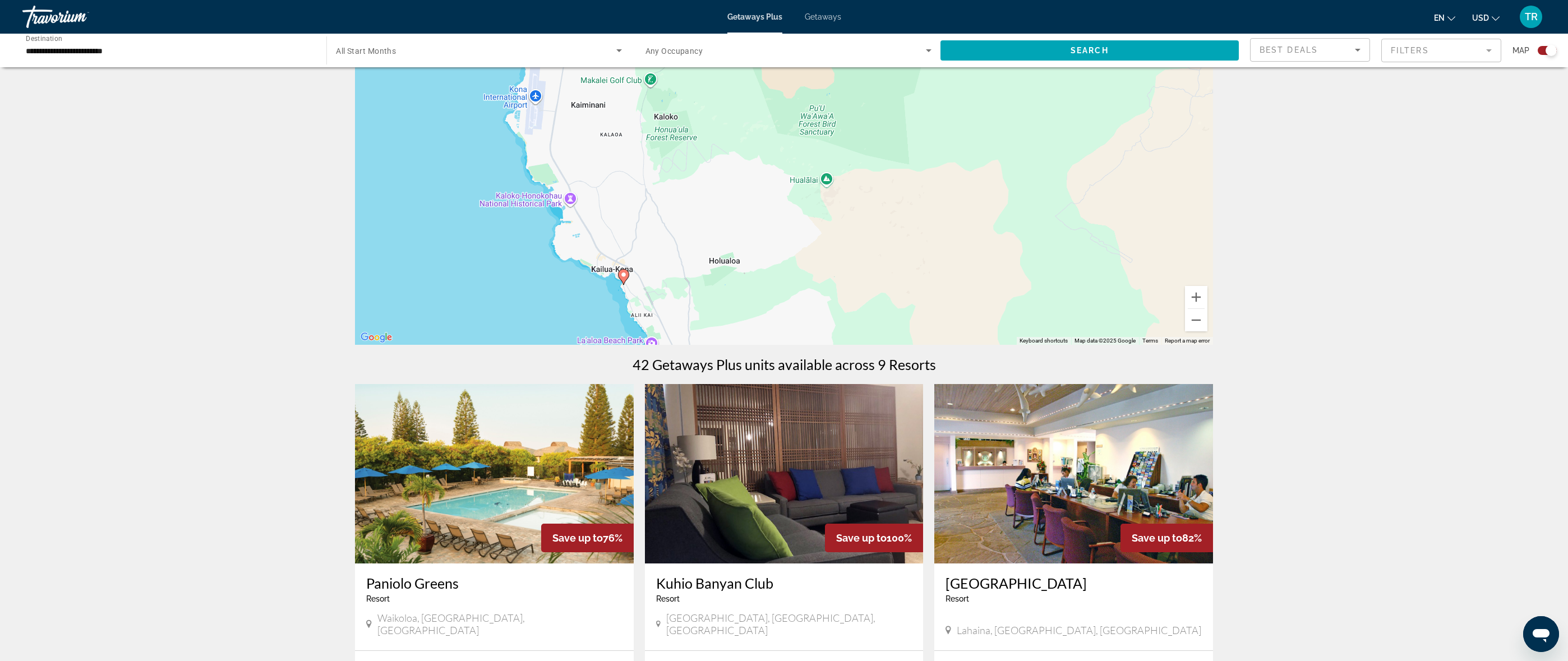
click at [622, 274] on image "Main content" at bounding box center [623, 274] width 7 height 7
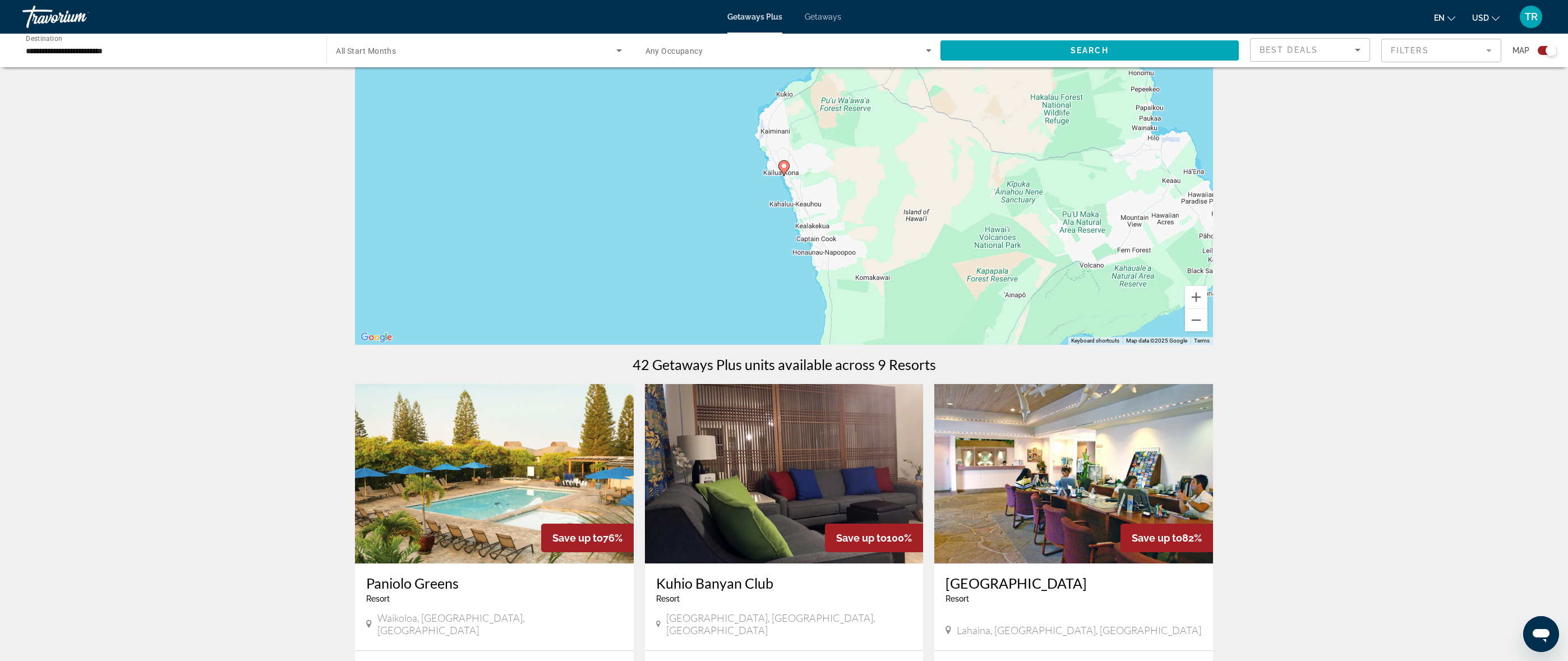
click at [784, 166] on image "Main content" at bounding box center [784, 165] width 7 height 7
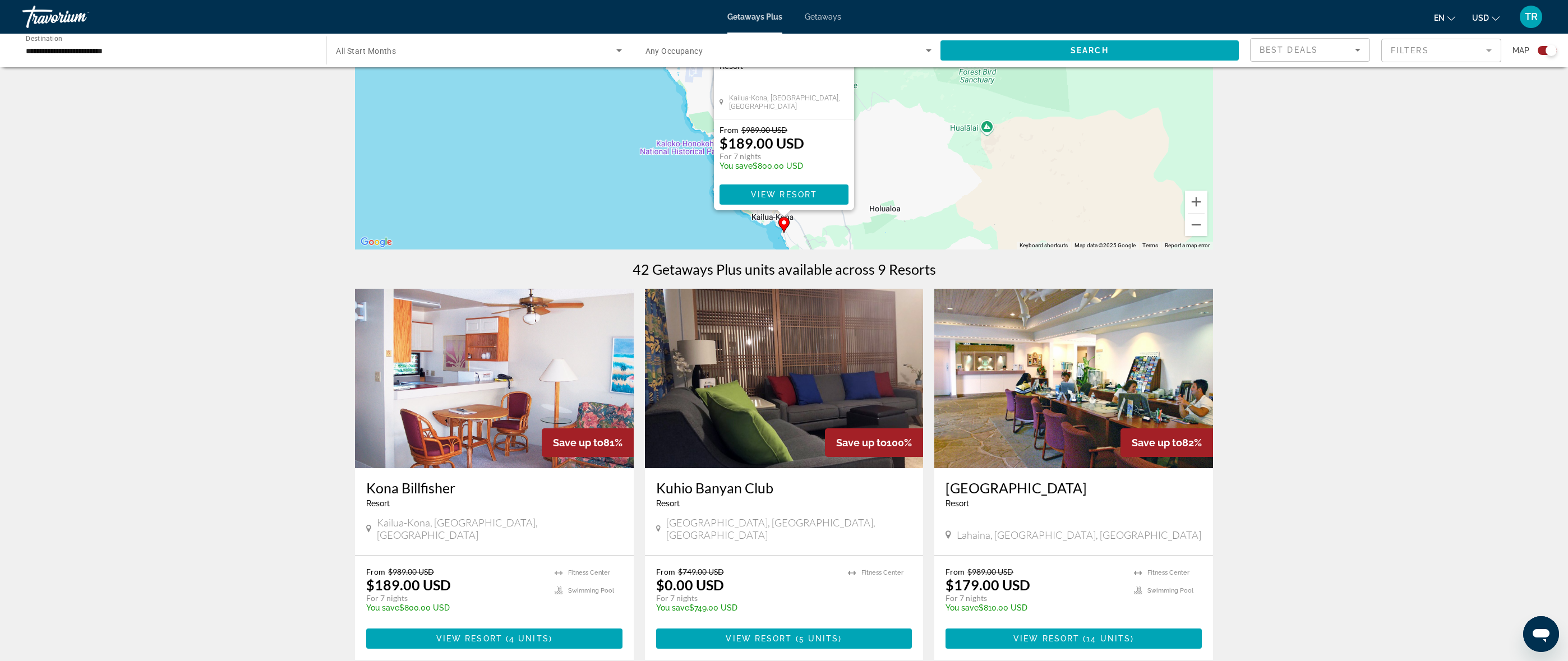
scroll to position [176, 0]
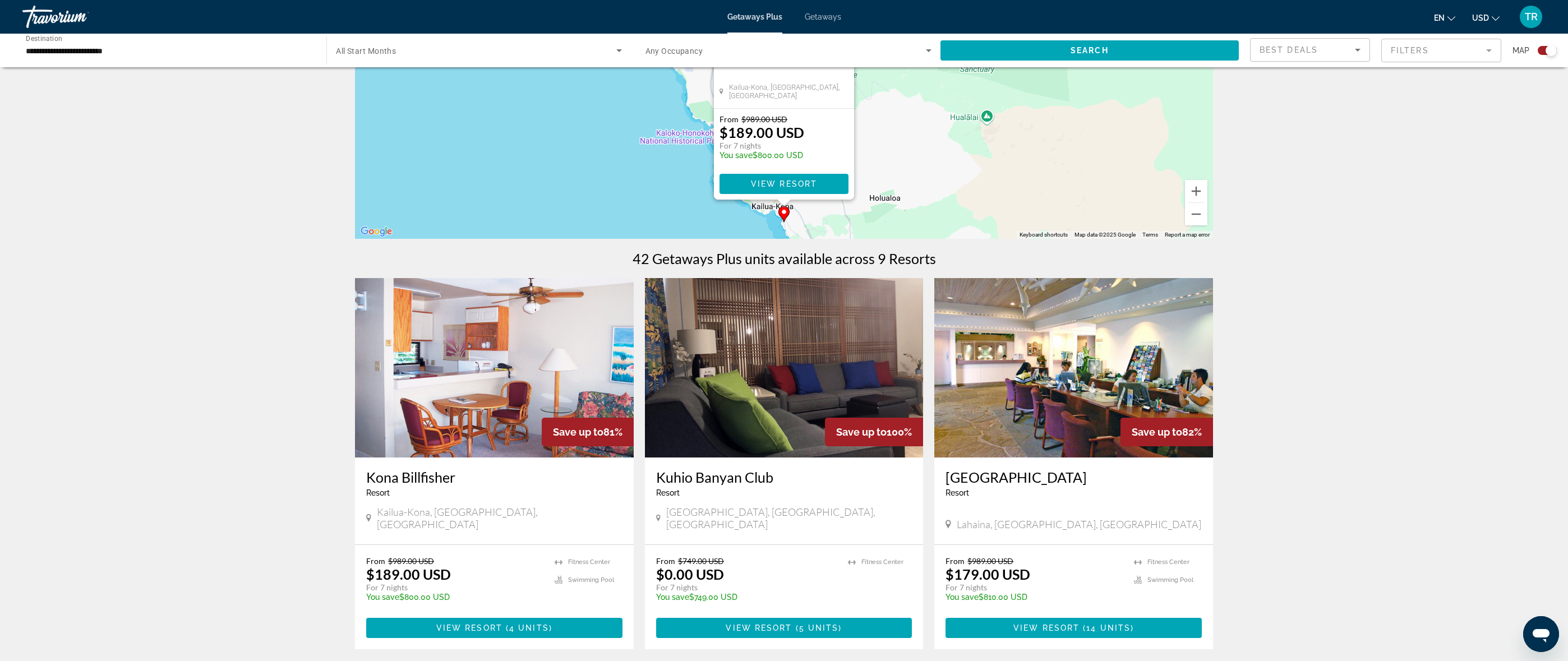
click at [579, 375] on img "Main content" at bounding box center [494, 368] width 279 height 179
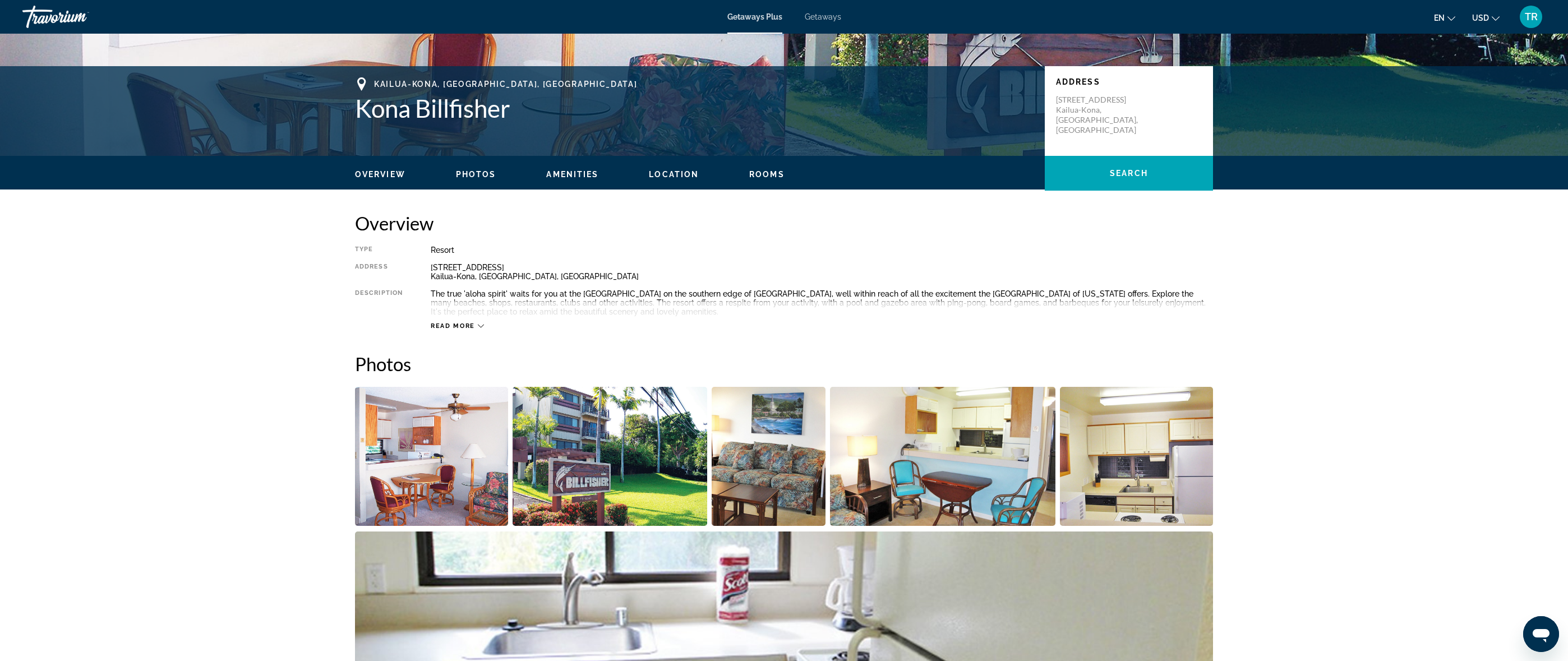
scroll to position [222, 0]
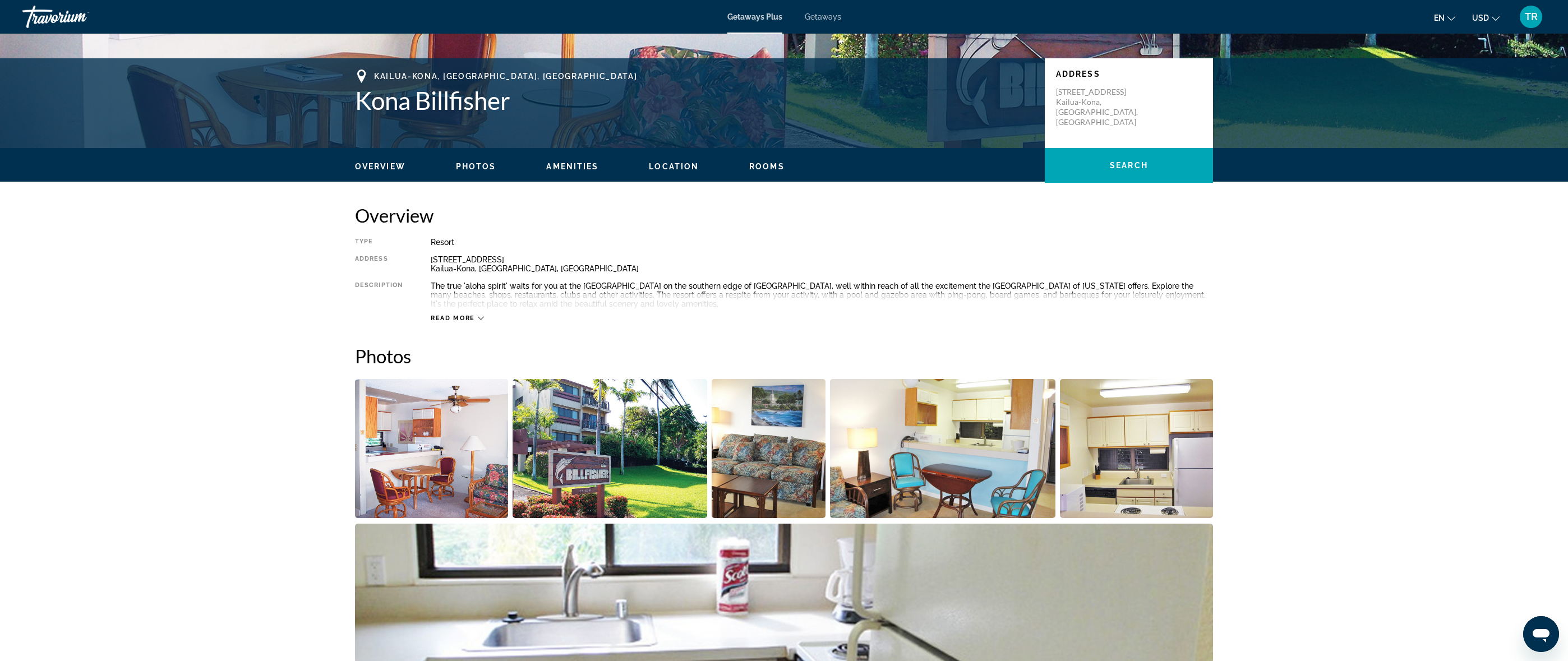
click at [465, 316] on span "Read more" at bounding box center [452, 319] width 44 height 7
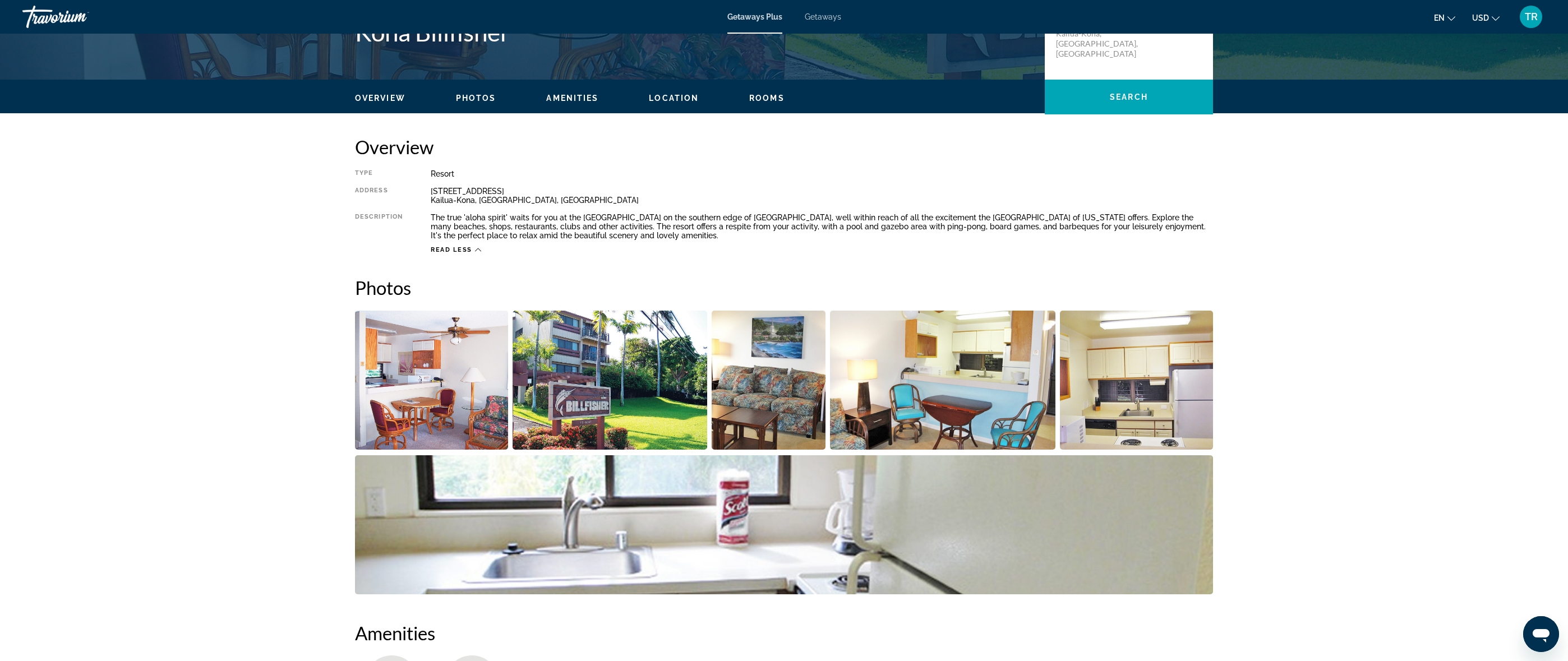
scroll to position [0, 0]
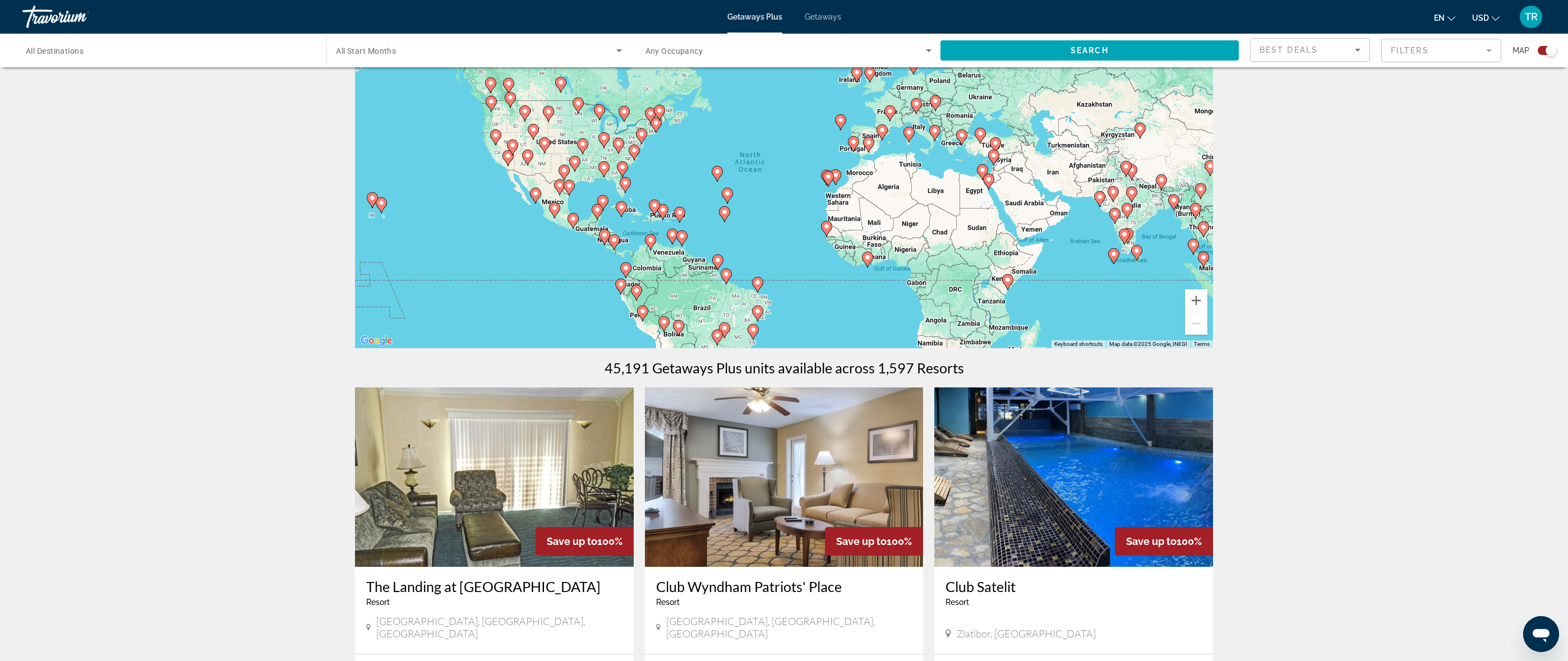
scroll to position [63, 0]
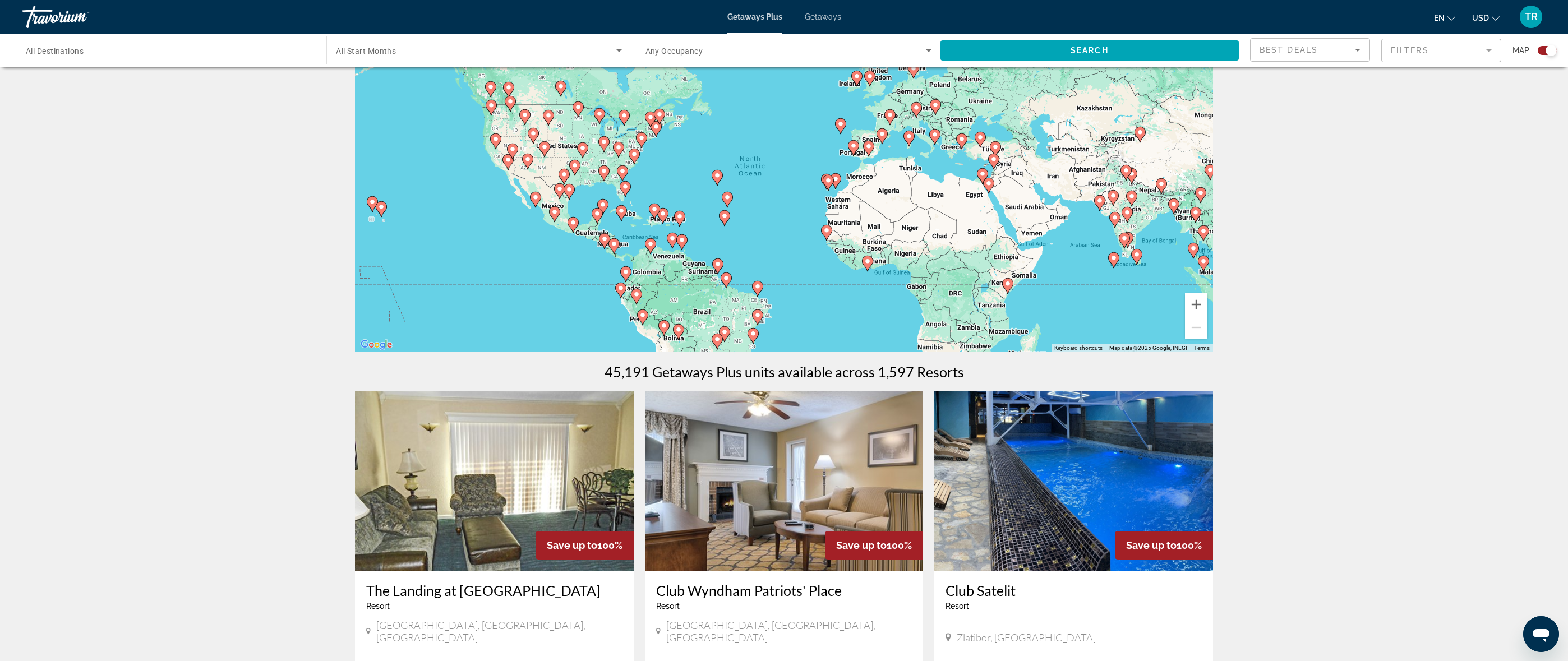
click at [369, 200] on image "Main content" at bounding box center [372, 201] width 7 height 7
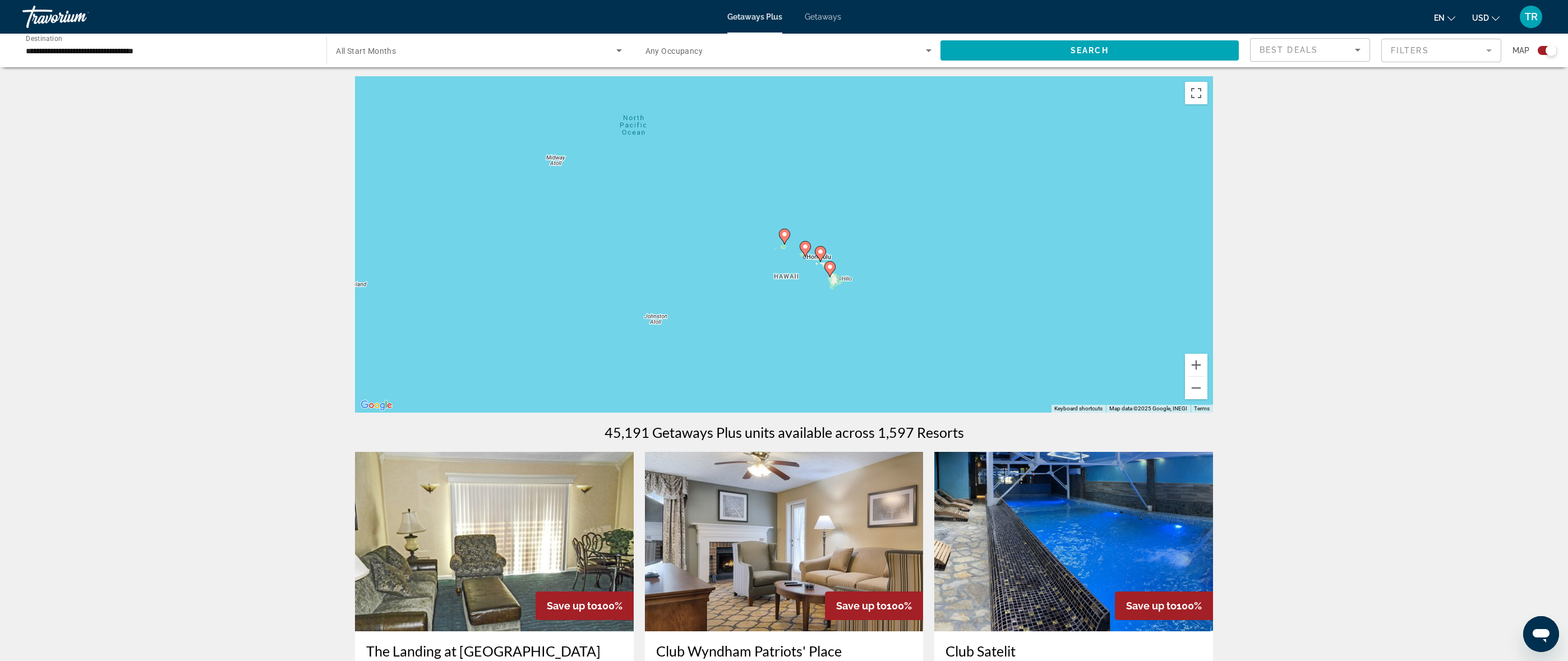
scroll to position [0, 0]
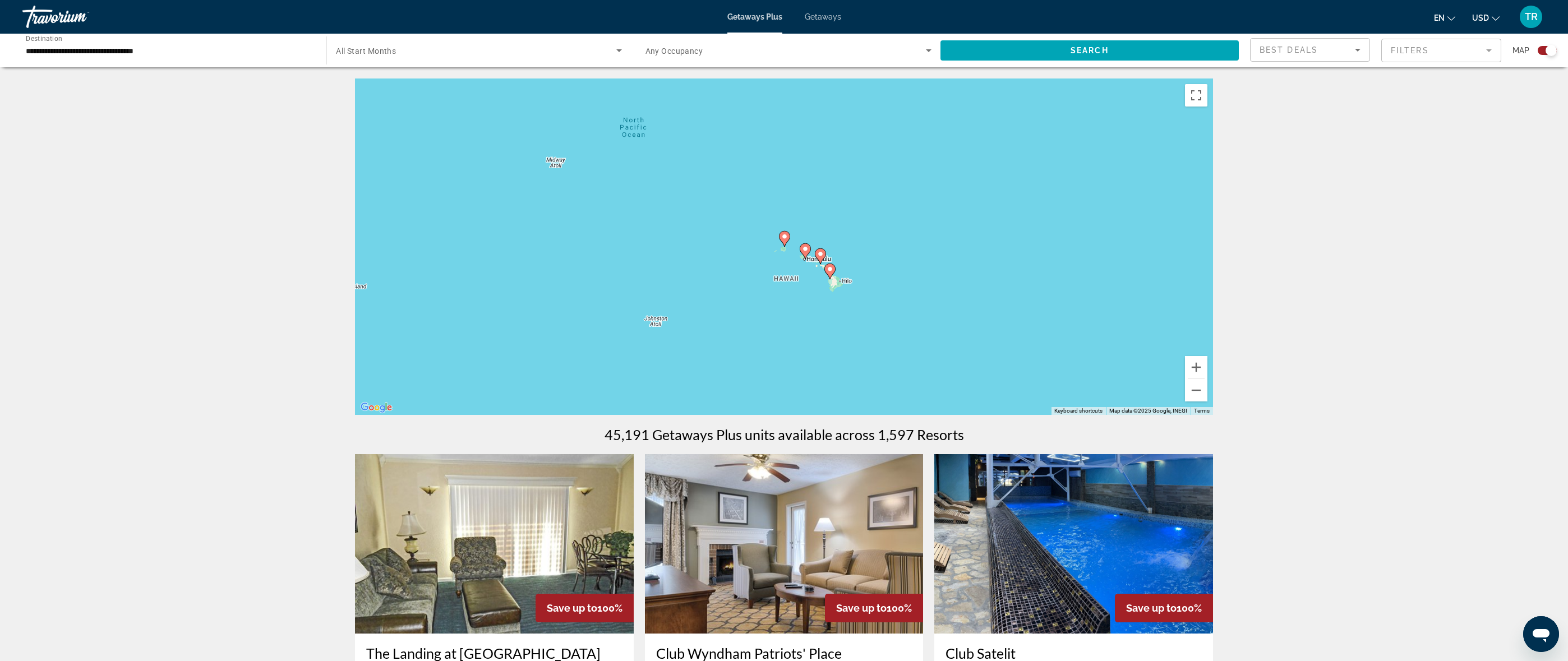
click at [458, 50] on span "Search widget" at bounding box center [476, 50] width 280 height 13
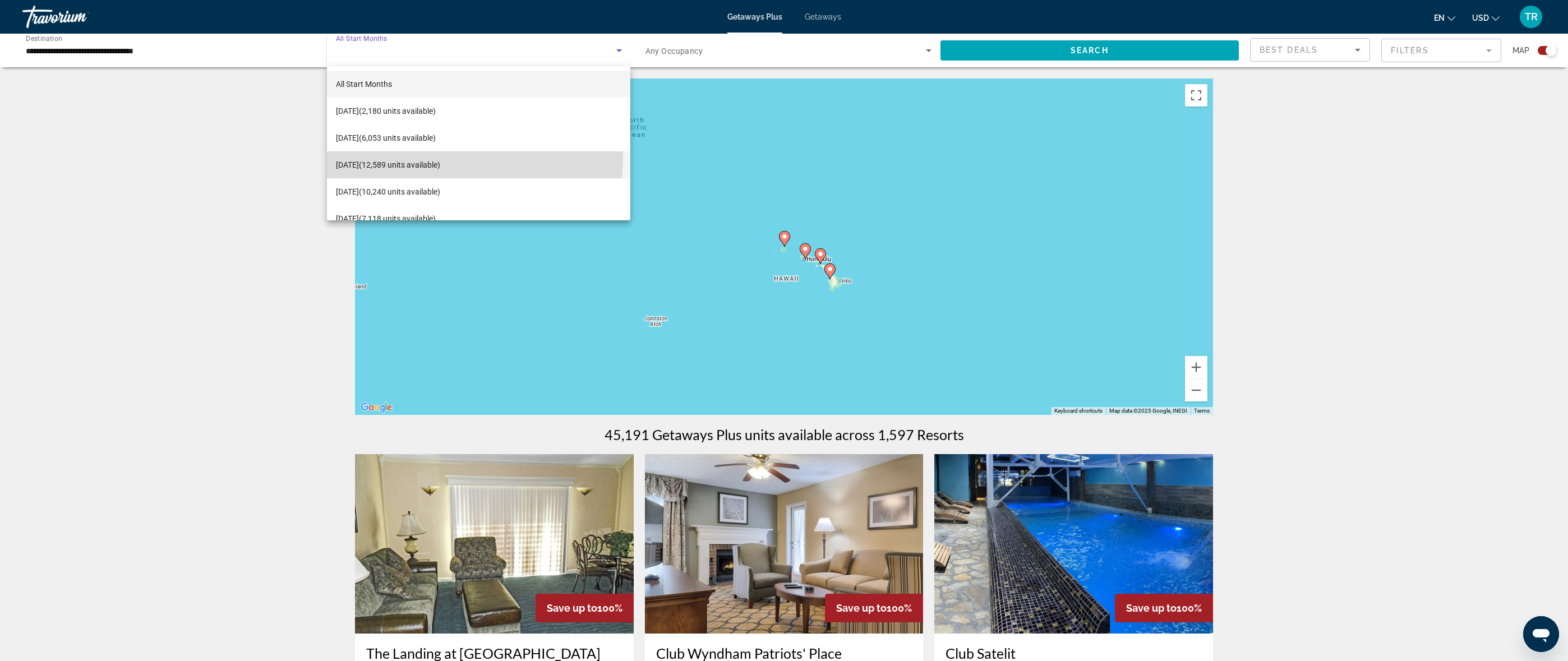
click at [440, 159] on span "[DATE] (12,589 units available)" at bounding box center [387, 165] width 104 height 13
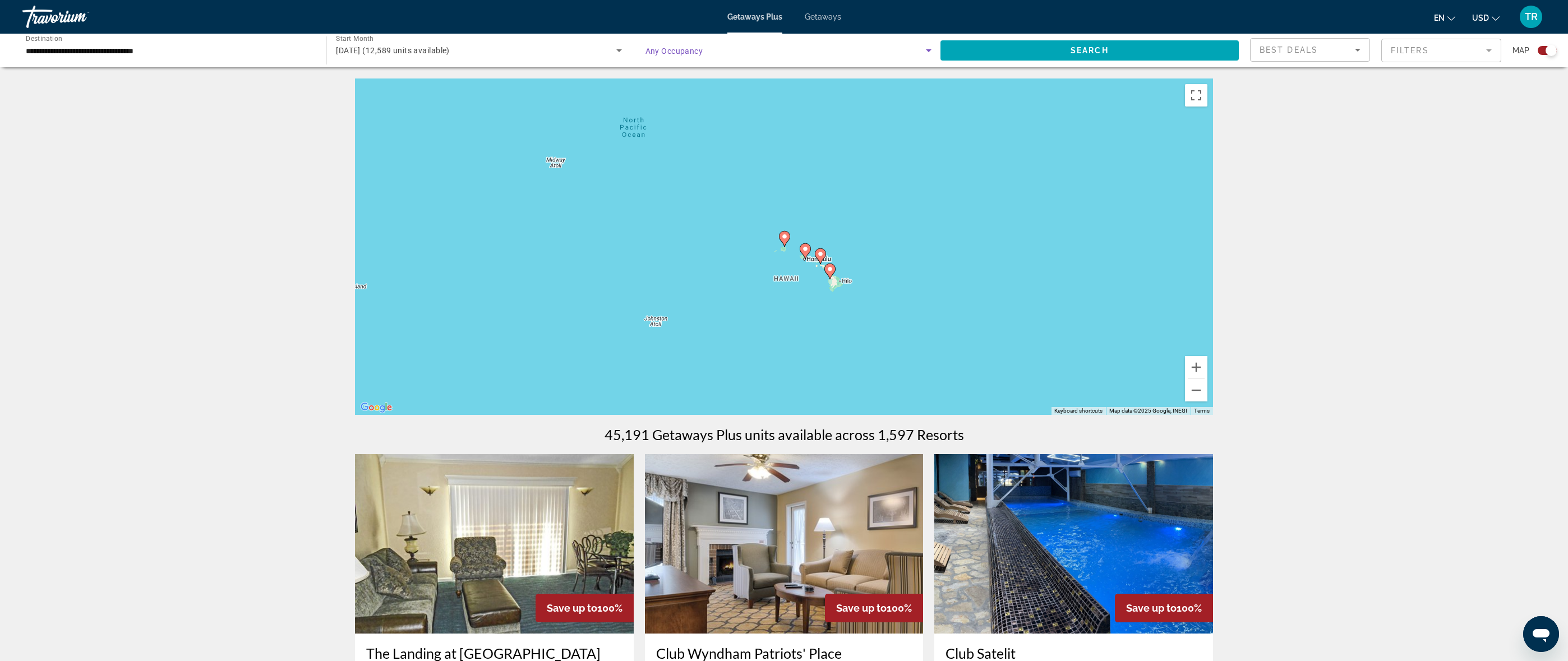
click at [717, 54] on span "Search widget" at bounding box center [785, 50] width 280 height 13
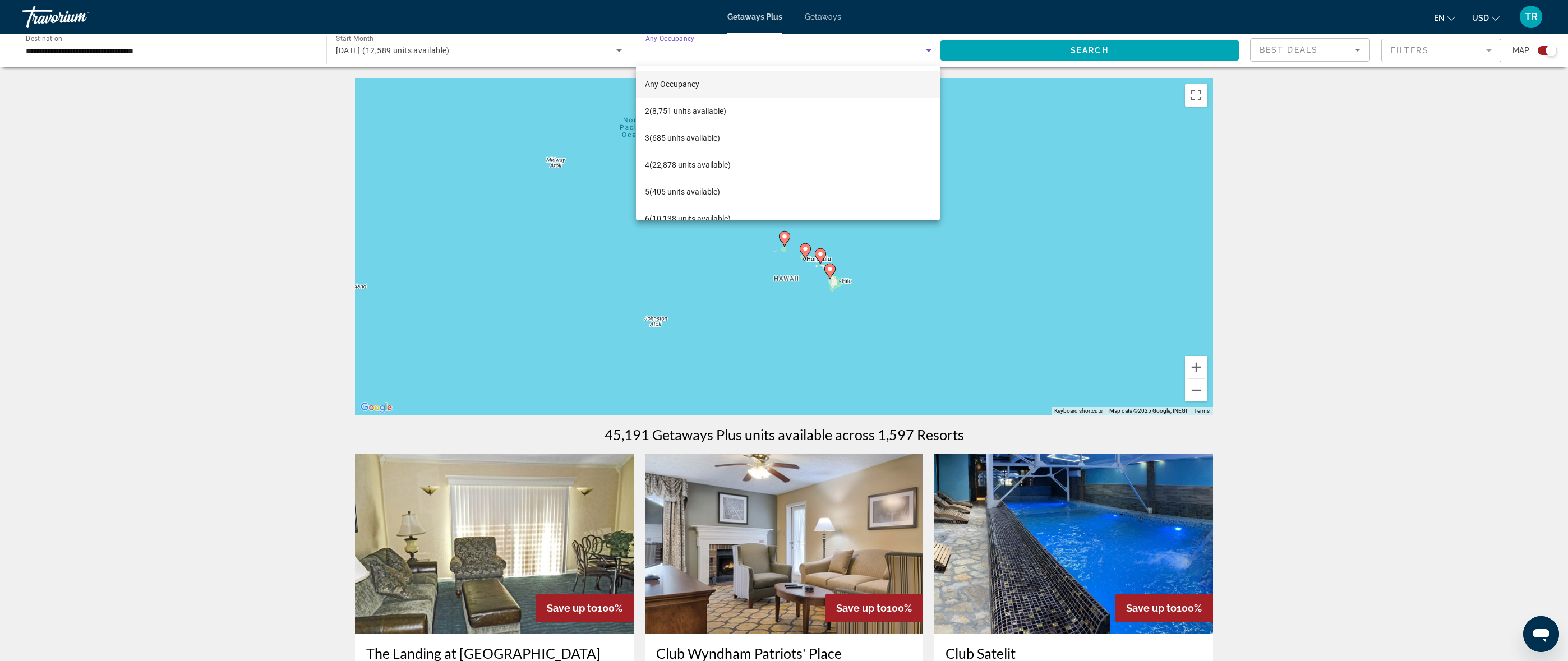
click at [719, 51] on div at bounding box center [784, 330] width 1568 height 661
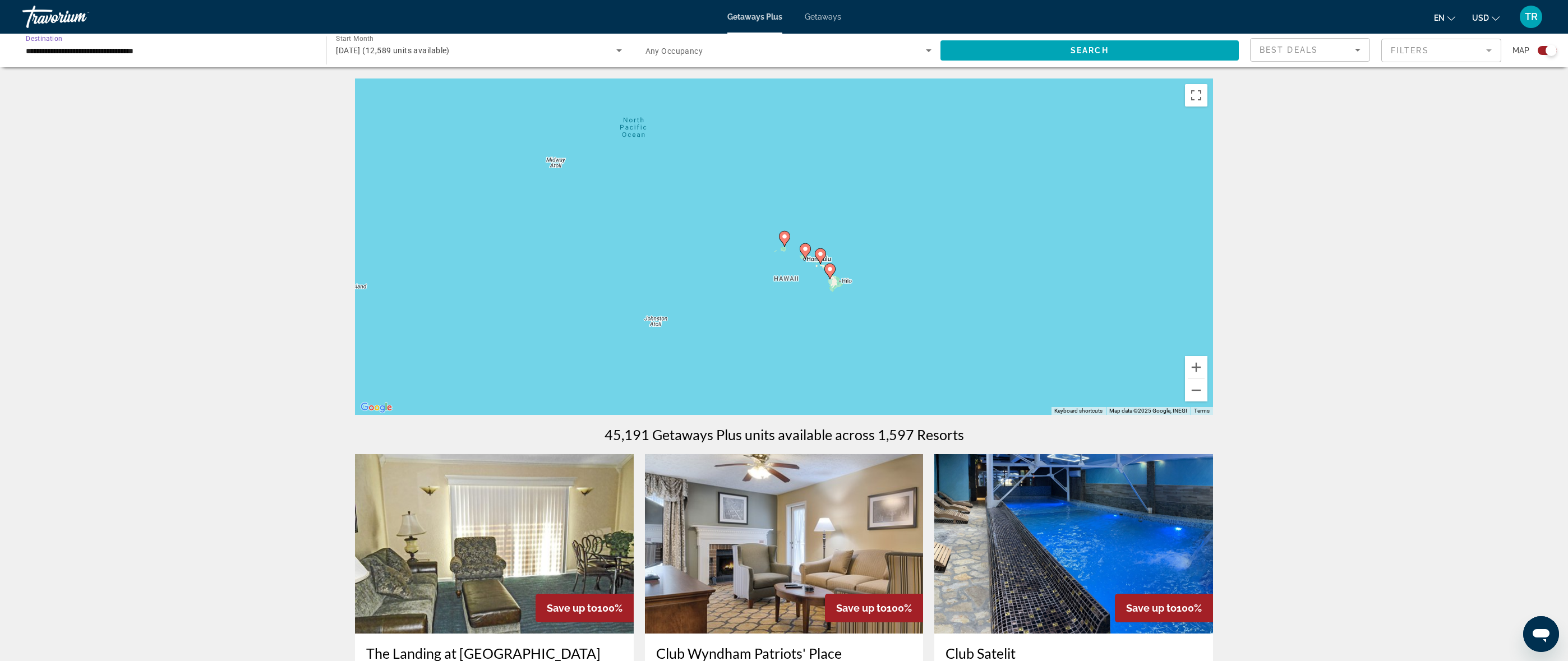
click at [179, 50] on input "**********" at bounding box center [168, 51] width 286 height 13
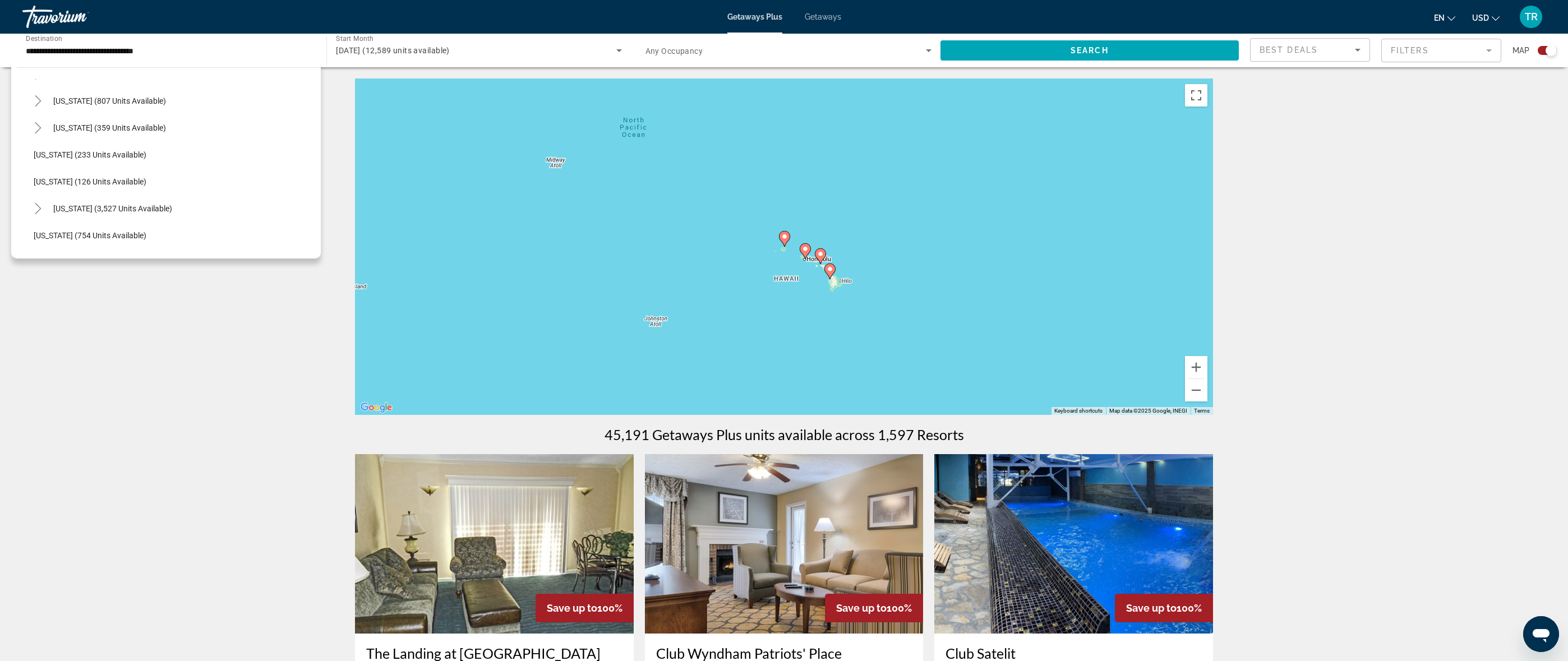
scroll to position [845, 0]
click at [39, 144] on icon "Toggle Texas (359 units available)" at bounding box center [37, 141] width 11 height 11
click at [140, 223] on span "Search widget" at bounding box center [179, 218] width 281 height 27
type input "**********"
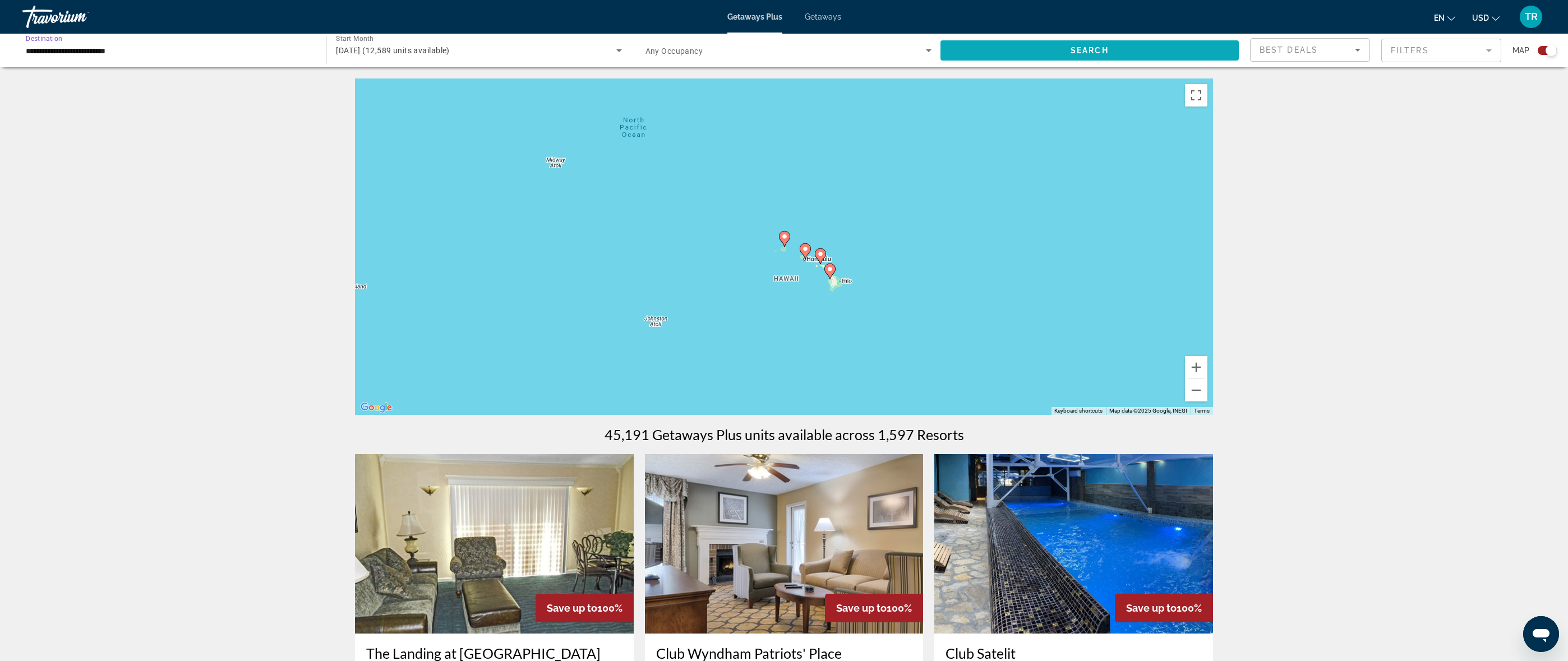
click at [1100, 47] on span "Search" at bounding box center [1089, 50] width 38 height 9
